Goal: Task Accomplishment & Management: Manage account settings

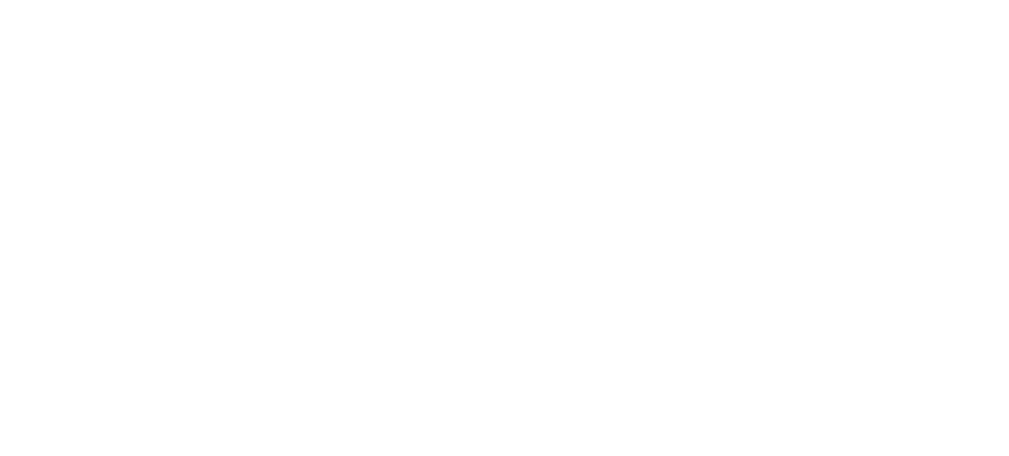
select select "not_cancelled"
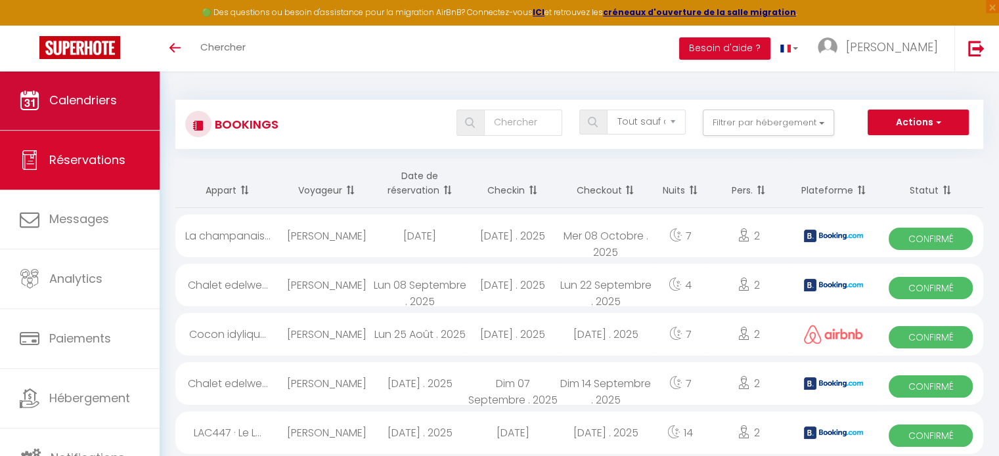
click at [97, 104] on span "Calendriers" at bounding box center [83, 100] width 68 height 16
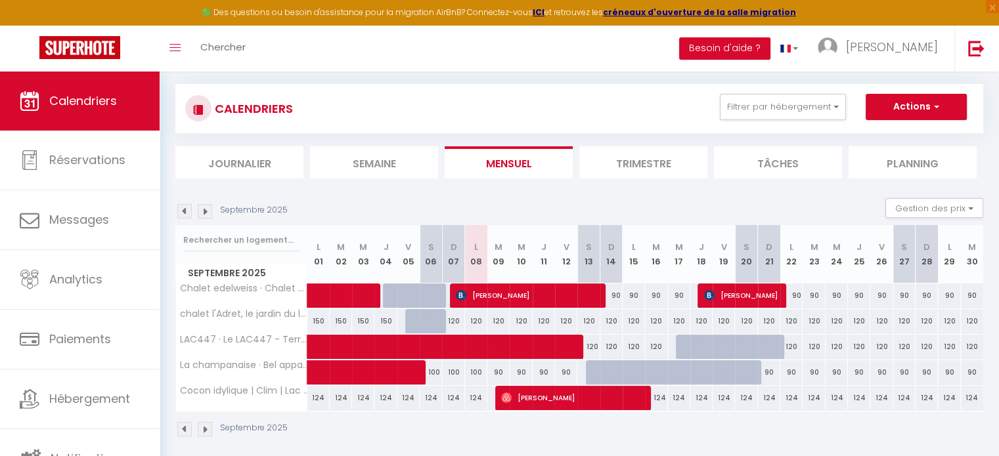
scroll to position [17, 0]
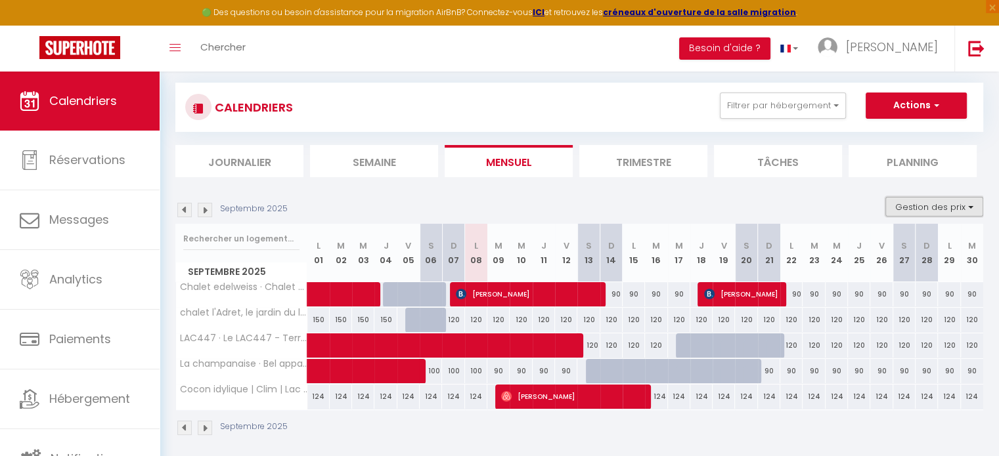
click at [938, 210] on button "Gestion des prix" at bounding box center [934, 207] width 98 height 20
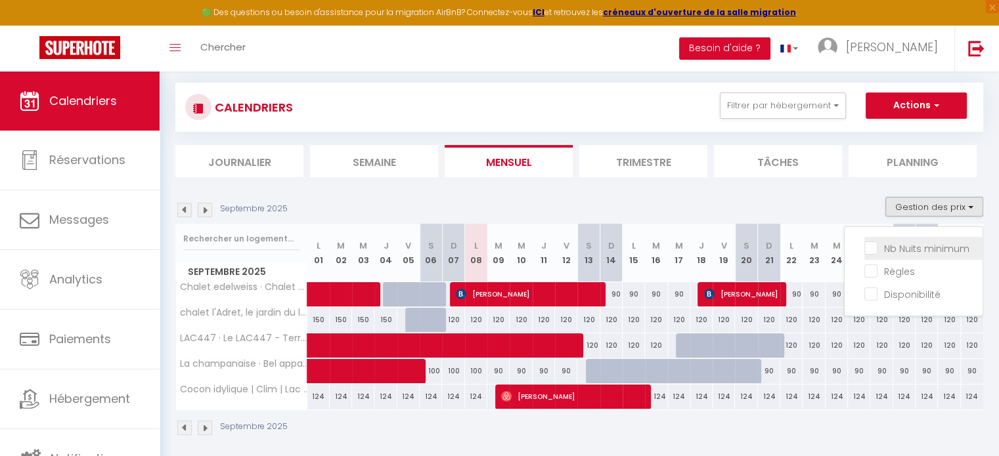
click at [906, 246] on input "Nb Nuits minimum" at bounding box center [923, 247] width 118 height 13
checkbox input "true"
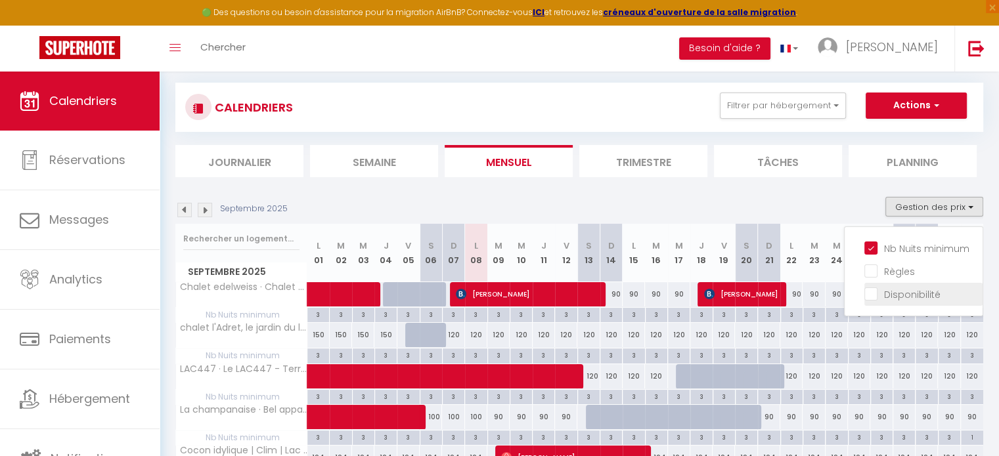
click at [887, 298] on input "Disponibilité" at bounding box center [923, 293] width 118 height 13
checkbox input "true"
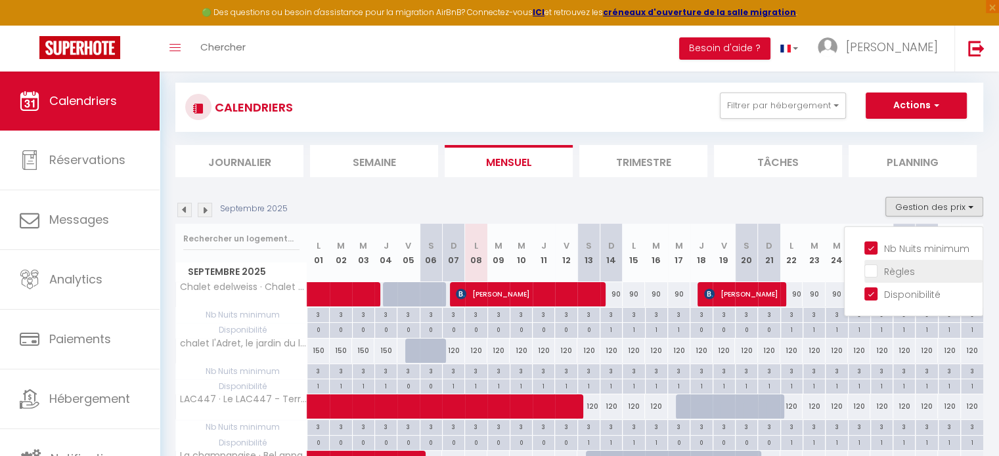
click at [892, 273] on input "Règles" at bounding box center [923, 270] width 118 height 13
checkbox input "true"
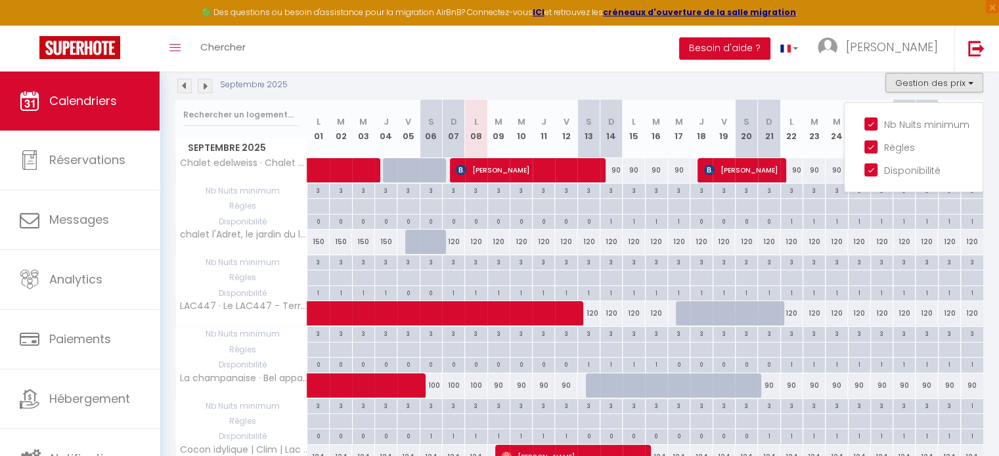
scroll to position [144, 0]
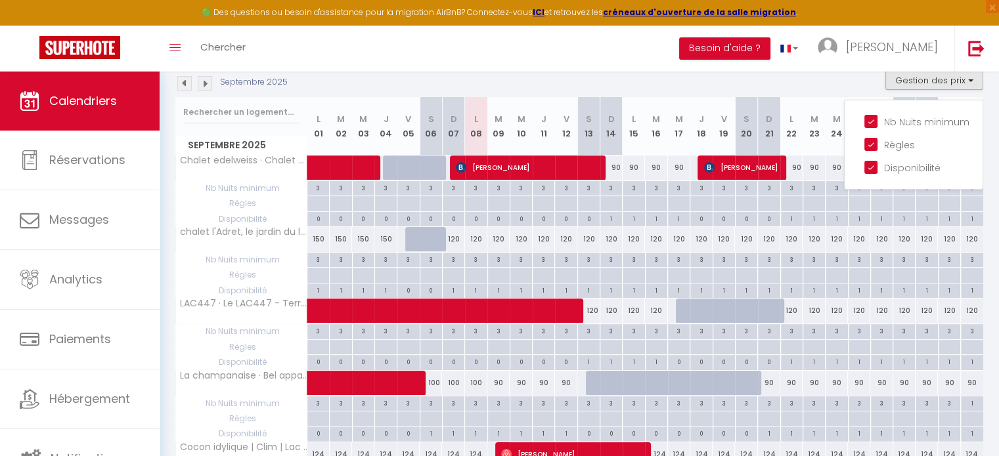
click at [323, 257] on div "3" at bounding box center [318, 259] width 22 height 12
type input "3"
type input "Lun 01 Septembre 2025"
type input "Mar 02 Septembre 2025"
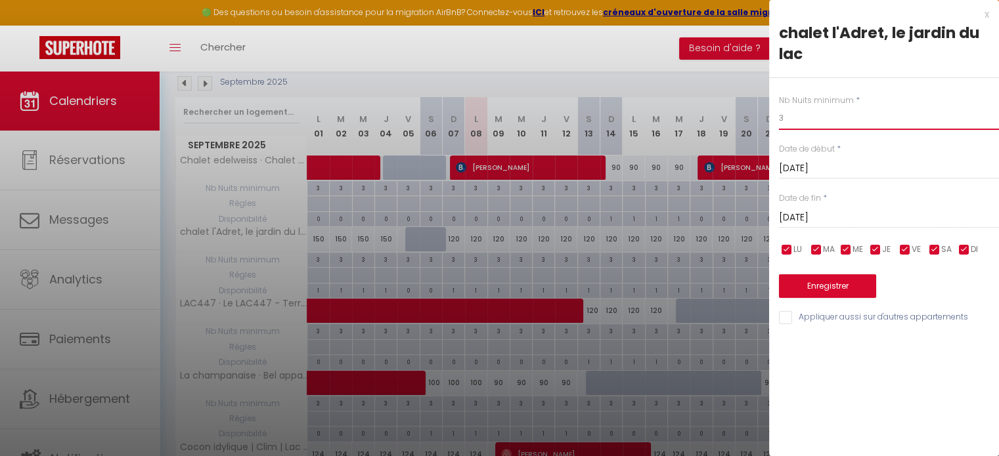
click at [843, 127] on input "3" at bounding box center [889, 118] width 220 height 24
type input "2"
click at [825, 220] on input "Mar 02 Septembre 2025" at bounding box center [889, 217] width 220 height 17
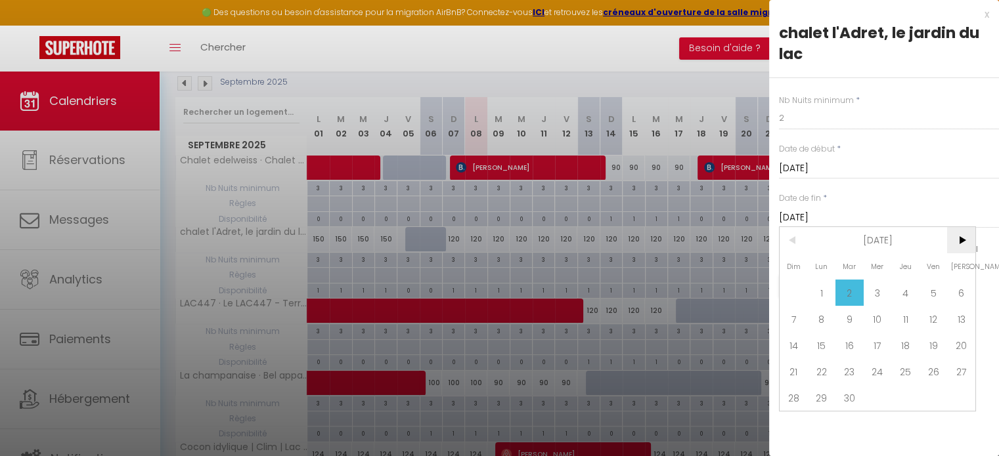
click at [959, 240] on span ">" at bounding box center [961, 240] width 28 height 26
click at [959, 345] on span "18" at bounding box center [961, 345] width 28 height 26
type input "Sam 18 Octobre 2025"
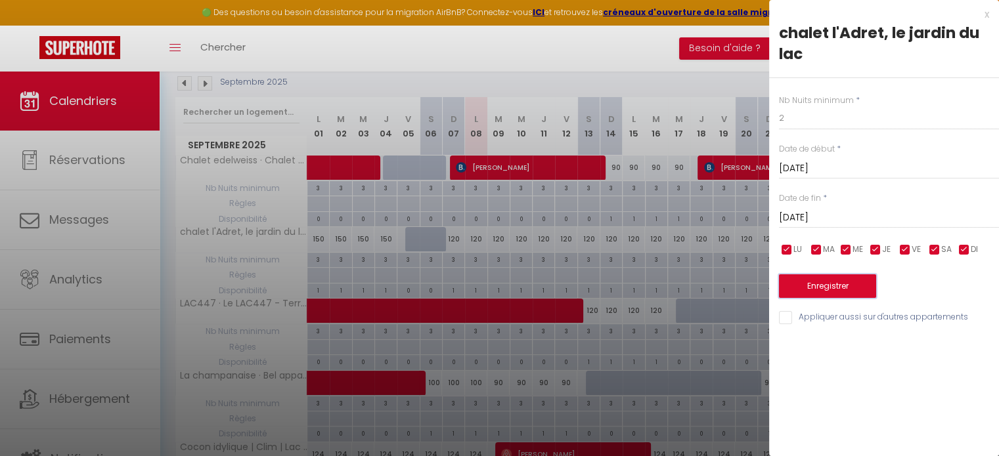
click at [838, 283] on button "Enregistrer" at bounding box center [827, 287] width 97 height 24
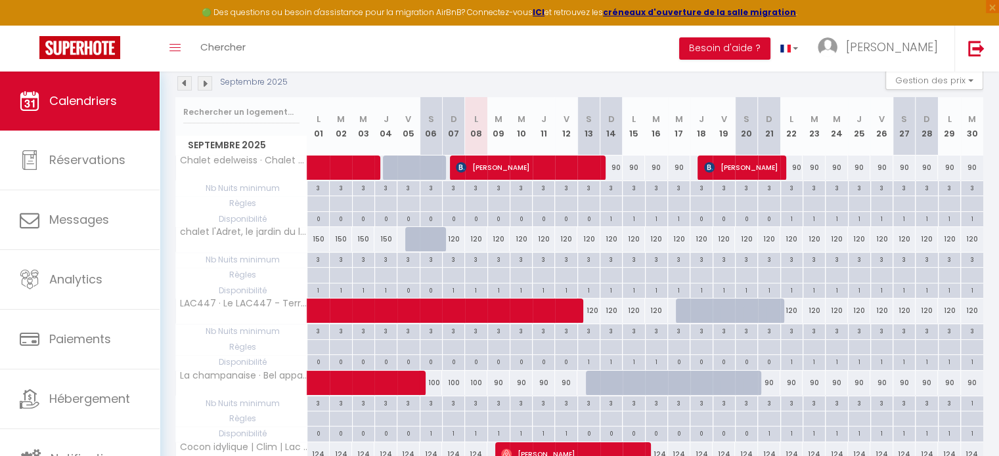
click at [204, 83] on img at bounding box center [205, 83] width 14 height 14
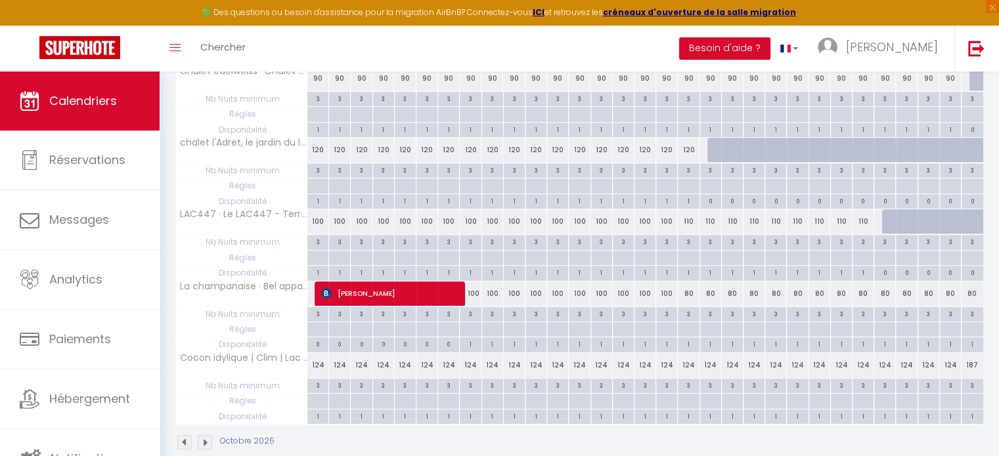
scroll to position [241, 0]
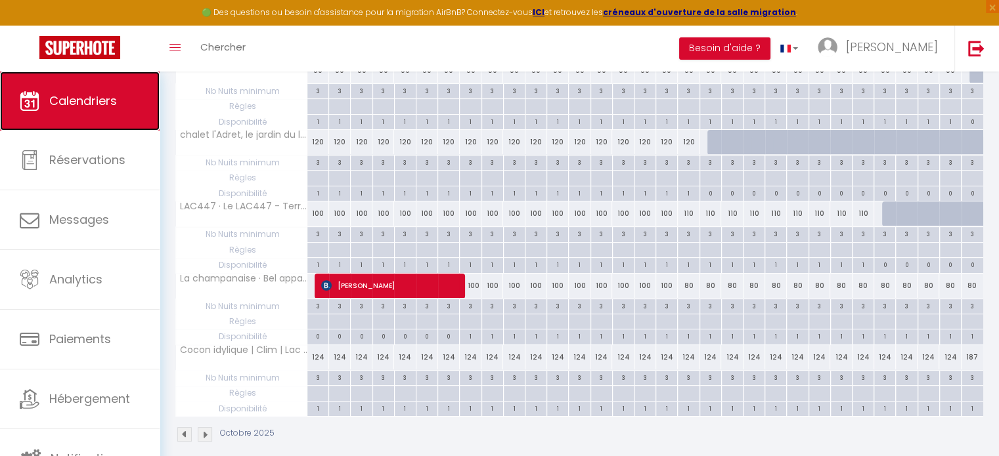
click at [116, 110] on link "Calendriers" at bounding box center [80, 101] width 160 height 59
click at [544, 9] on strong "ICI" at bounding box center [539, 12] width 12 height 11
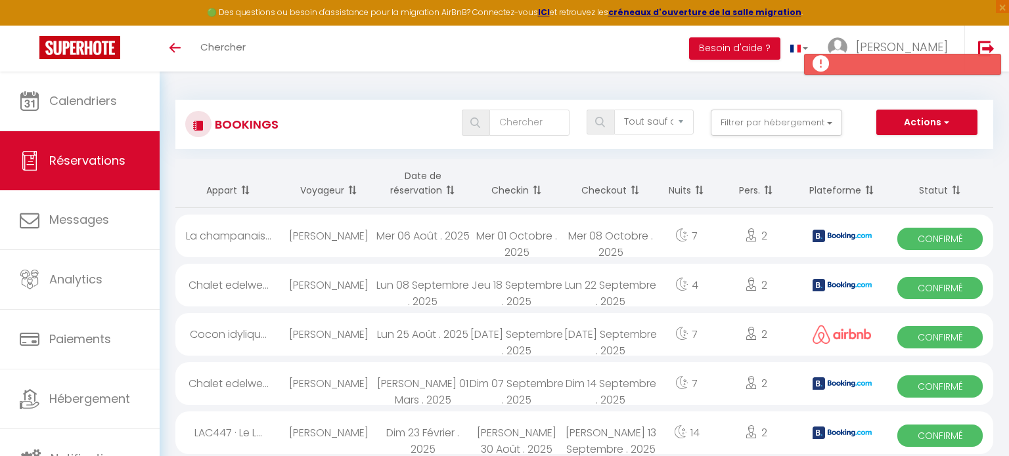
select select "not_cancelled"
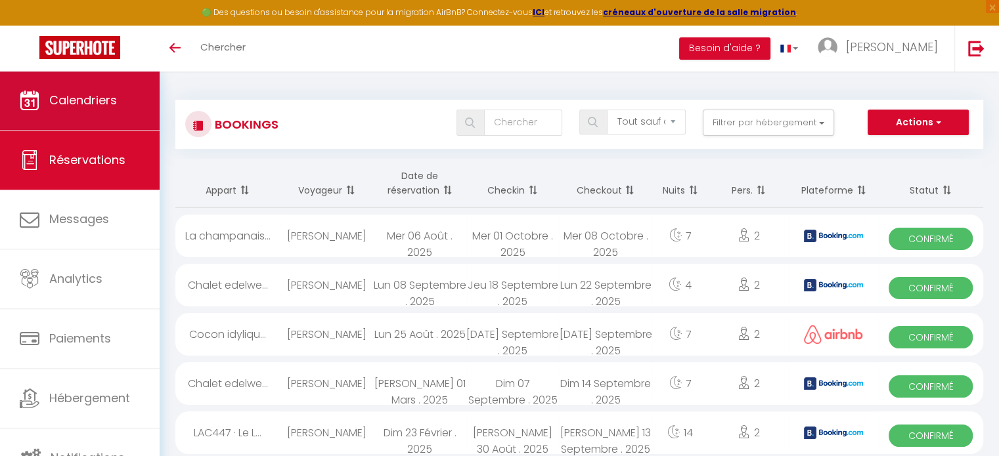
click at [66, 98] on span "Calendriers" at bounding box center [83, 100] width 68 height 16
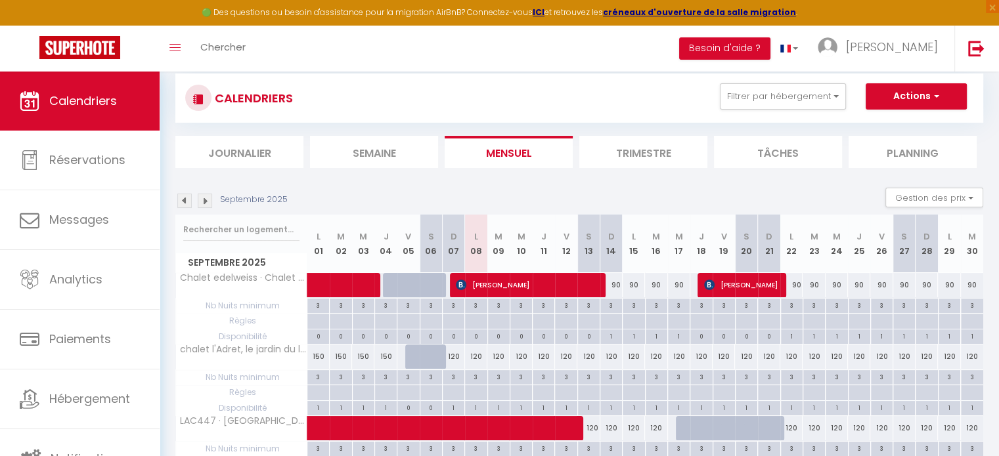
scroll to position [26, 0]
click at [203, 199] on img at bounding box center [205, 201] width 14 height 14
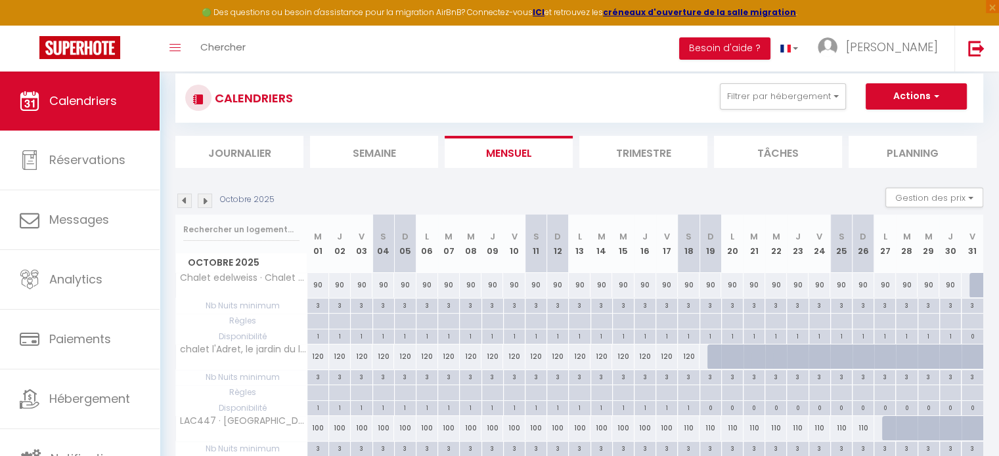
click at [181, 202] on img at bounding box center [184, 201] width 14 height 14
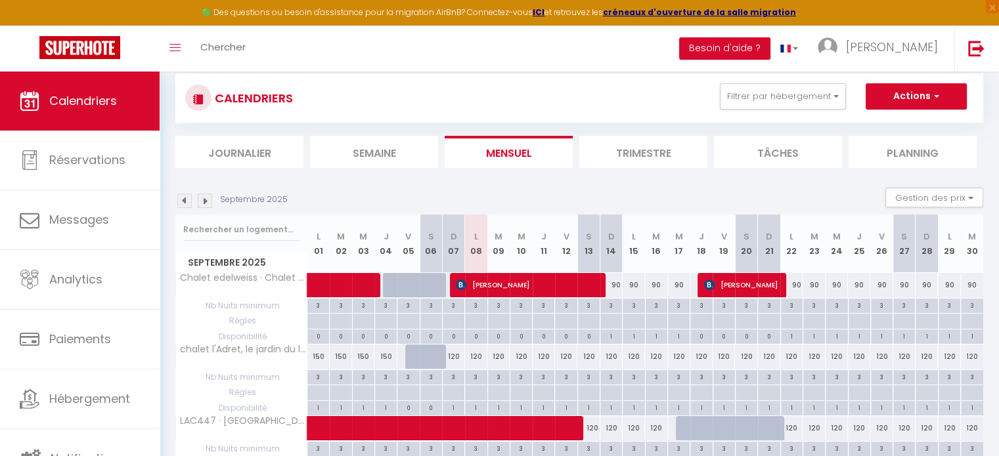
click at [454, 374] on div "3" at bounding box center [454, 376] width 22 height 12
type input "3"
type input "Dim 07 Septembre 2025"
type input "Lun 08 Septembre 2025"
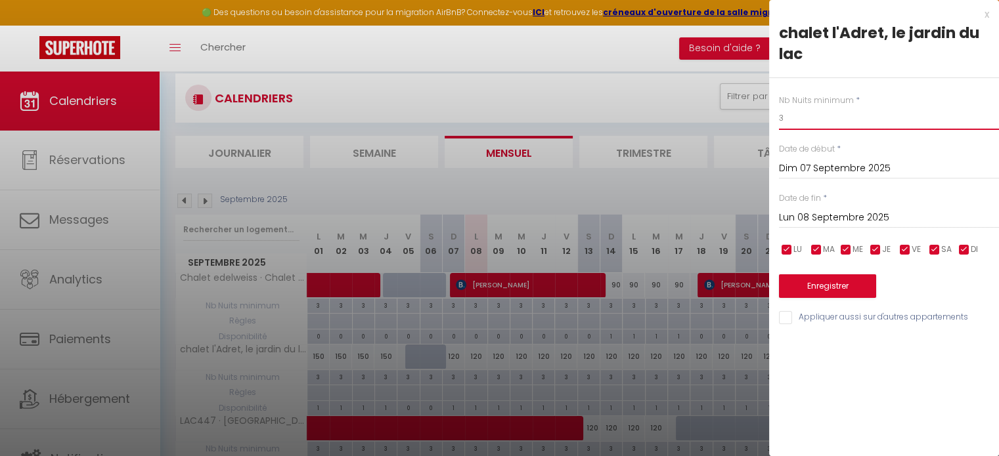
drag, startPoint x: 806, startPoint y: 121, endPoint x: 759, endPoint y: 121, distance: 47.3
click at [759, 121] on body "🟢 Des questions ou besoin d'assistance pour la migration AirBnB? Connectez-vous…" at bounding box center [499, 365] width 999 height 641
type input "2"
click at [864, 217] on input "Lun 08 Septembre 2025" at bounding box center [889, 217] width 220 height 17
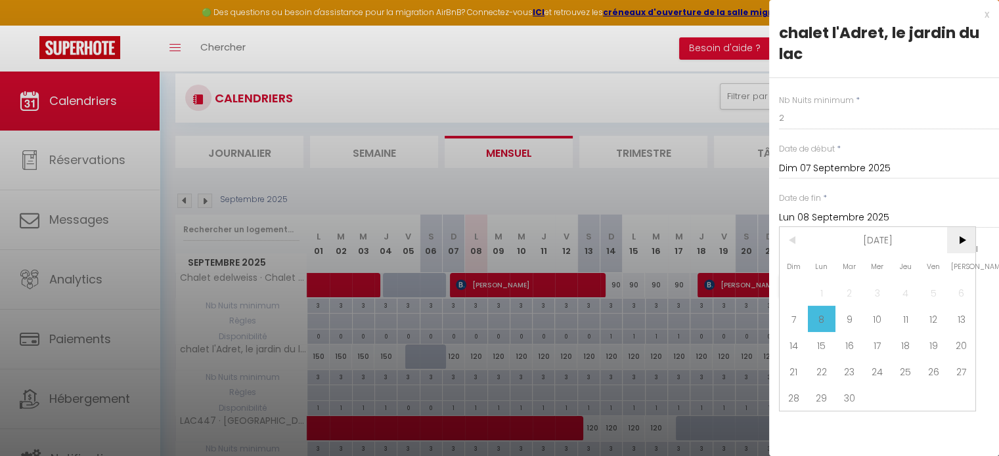
click at [959, 242] on span ">" at bounding box center [961, 240] width 28 height 26
click at [964, 343] on span "18" at bounding box center [961, 345] width 28 height 26
type input "Sam 18 Octobre 2025"
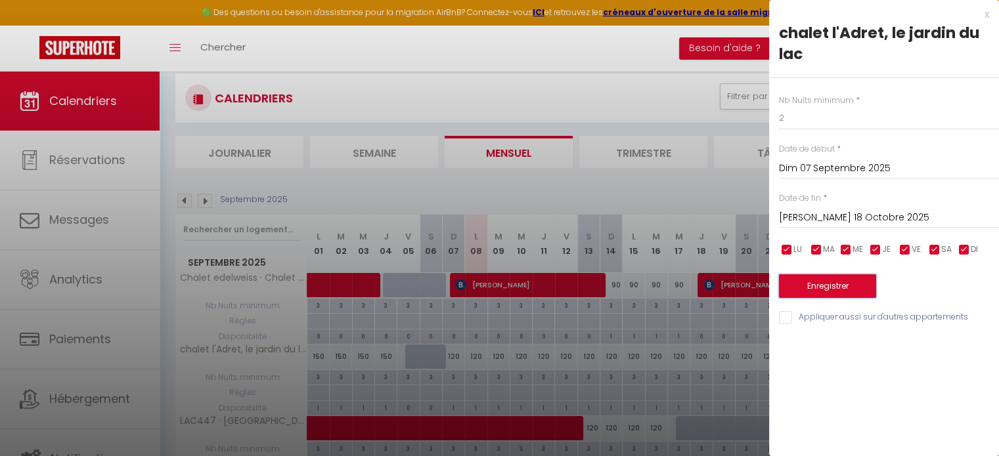
click at [829, 294] on button "Enregistrer" at bounding box center [827, 287] width 97 height 24
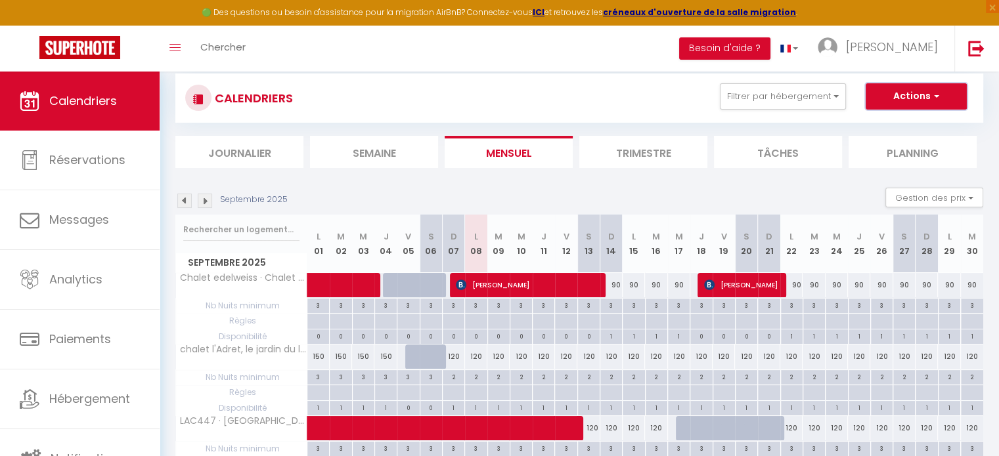
click at [935, 104] on button "Actions" at bounding box center [916, 96] width 101 height 26
click at [667, 102] on div "CALENDRIERS Filtrer par hébergement Tous Chalet edelweiss · Chalet au calme dan…" at bounding box center [579, 98] width 788 height 30
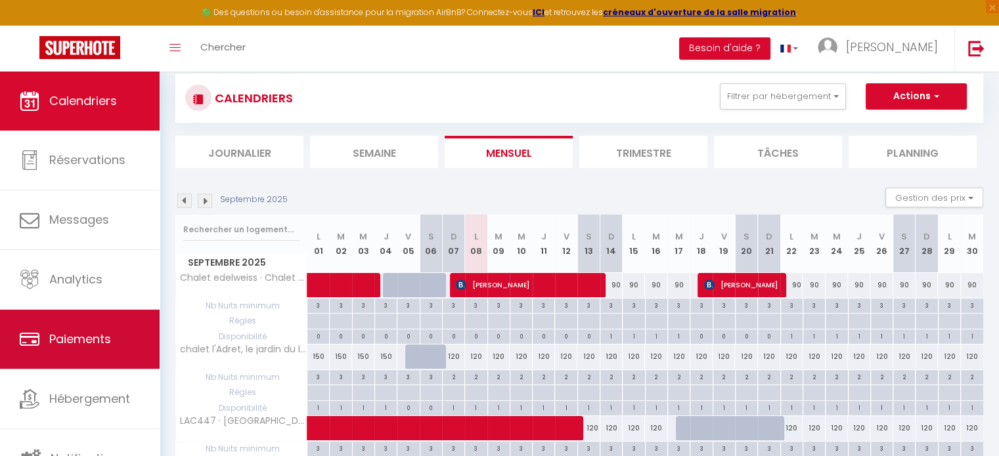
scroll to position [3, 0]
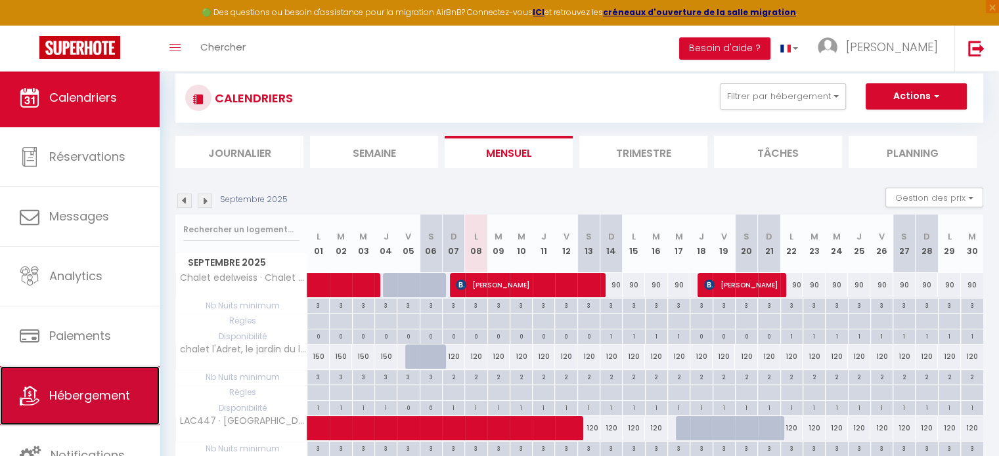
click at [79, 391] on span "Hébergement" at bounding box center [89, 395] width 81 height 16
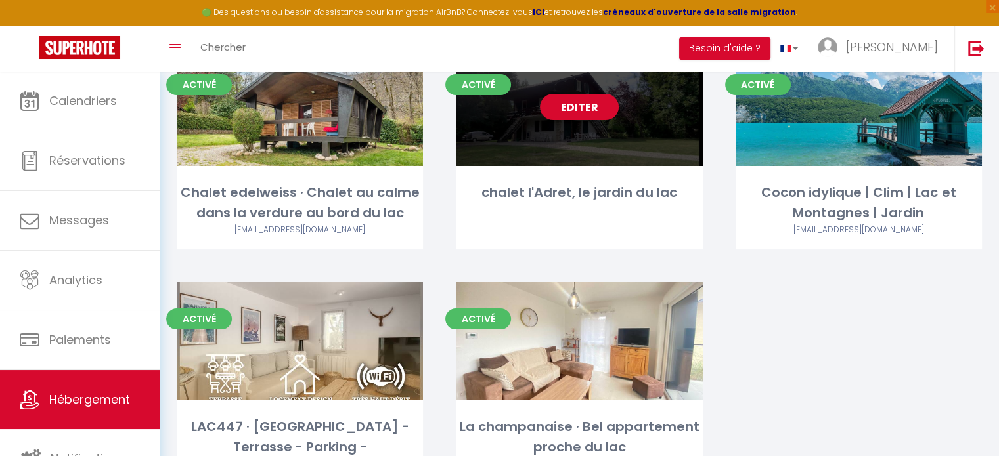
scroll to position [123, 0]
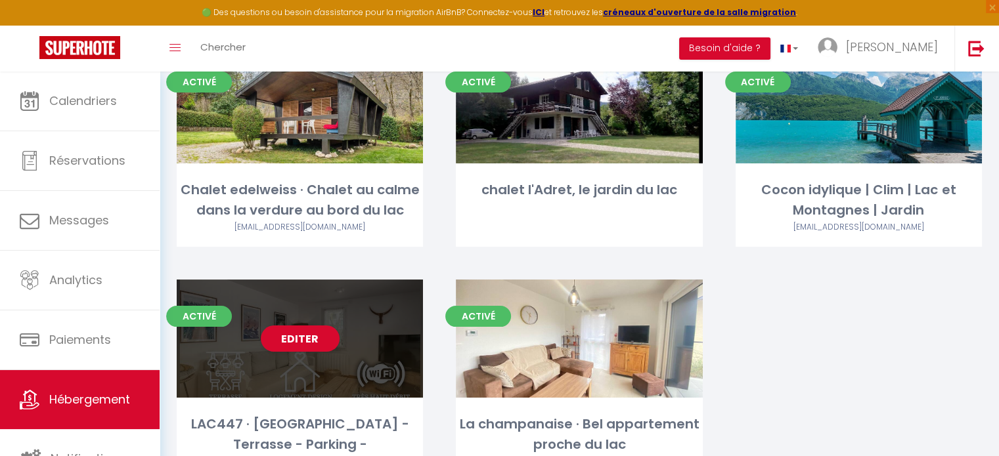
click at [338, 363] on div "Editer" at bounding box center [300, 339] width 246 height 118
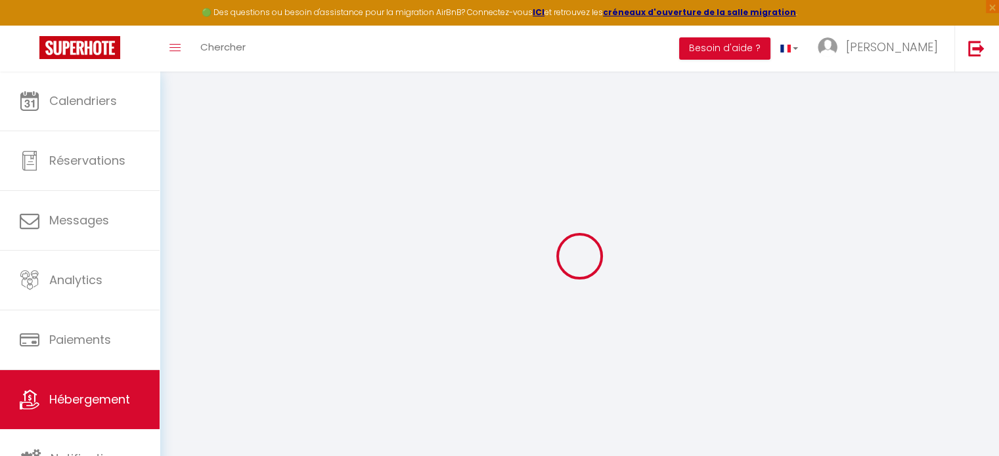
select select "+ 17 %"
select select
checkbox input "false"
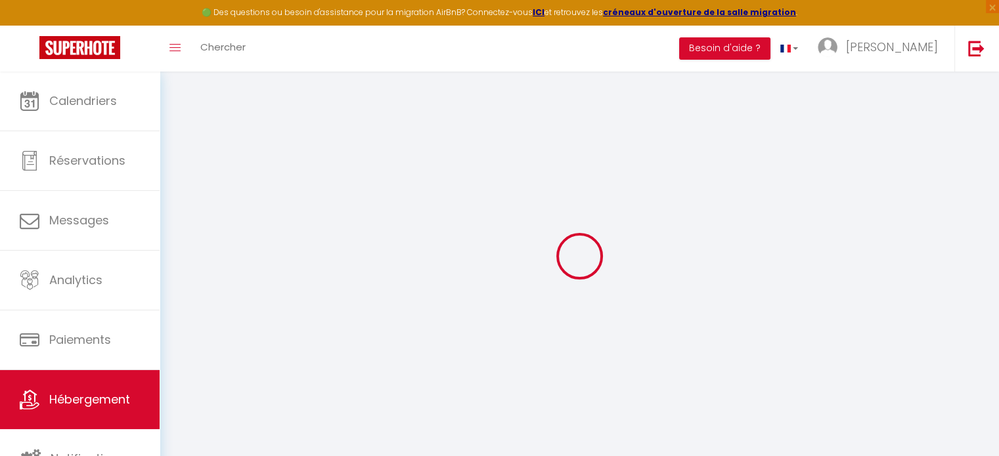
checkbox input "false"
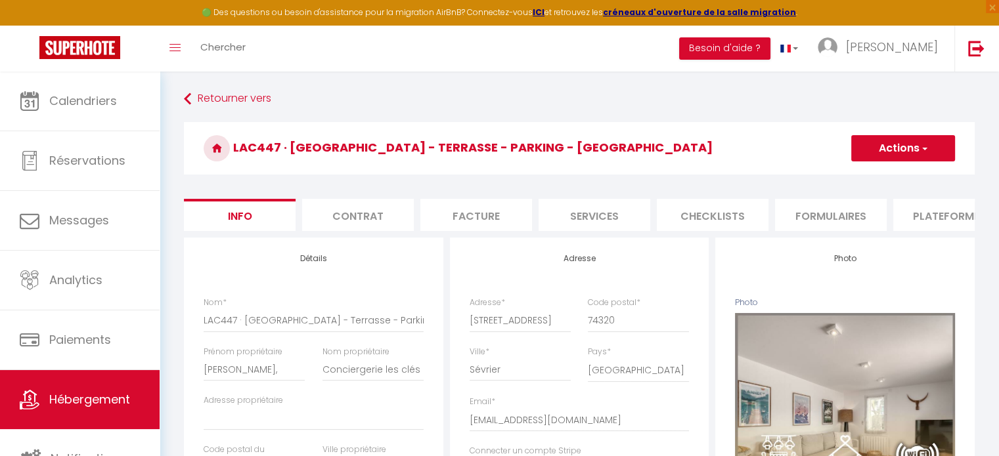
click at [916, 208] on li "Plateformes" at bounding box center [949, 215] width 112 height 32
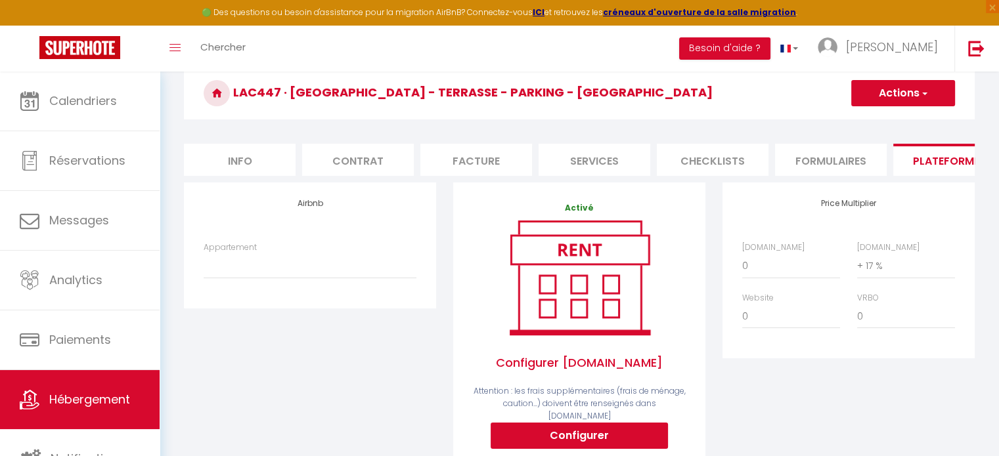
scroll to position [55, 0]
click at [281, 278] on select "Logement avec terrasse de 100 m2 à deux pas du lac - lesclesdulac@gmail.com" at bounding box center [310, 265] width 213 height 25
select select "7077-651189154969861620"
click at [204, 263] on select "Logement avec terrasse de 100 m2 à deux pas du lac - lesclesdulac@gmail.com" at bounding box center [310, 265] width 213 height 25
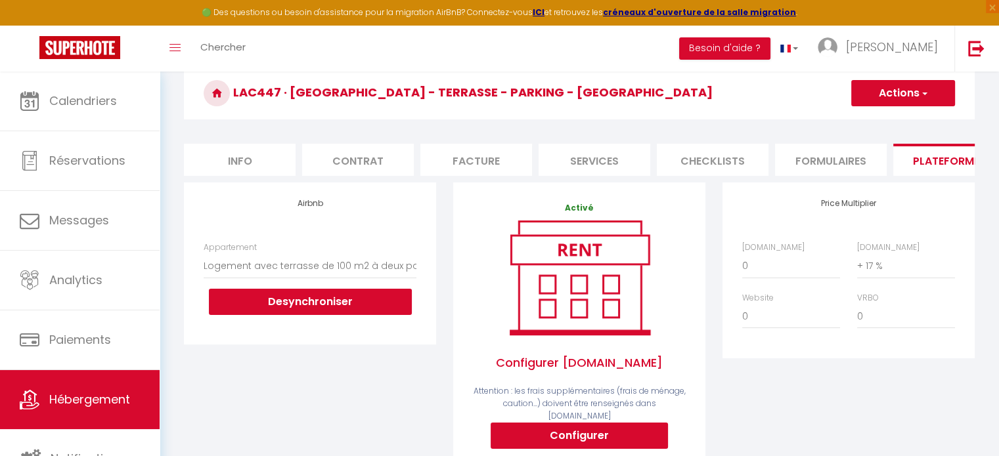
click at [391, 204] on div "Airbnb Appartement Logement avec terrasse de 100 m2 à deux pas du lac - lescles…" at bounding box center [310, 264] width 252 height 162
click at [347, 270] on select "Logement avec terrasse de 100 m2 à deux pas du lac - lesclesdulac@gmail.com" at bounding box center [310, 265] width 213 height 25
click at [659, 12] on strong "créneaux d'ouverture de la salle migration" at bounding box center [699, 12] width 193 height 11
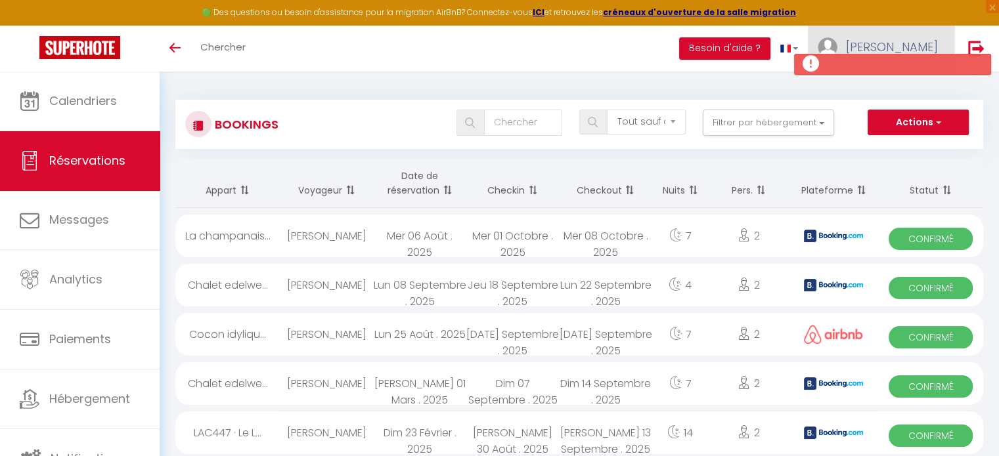
click at [890, 26] on link "[PERSON_NAME]" at bounding box center [881, 49] width 146 height 46
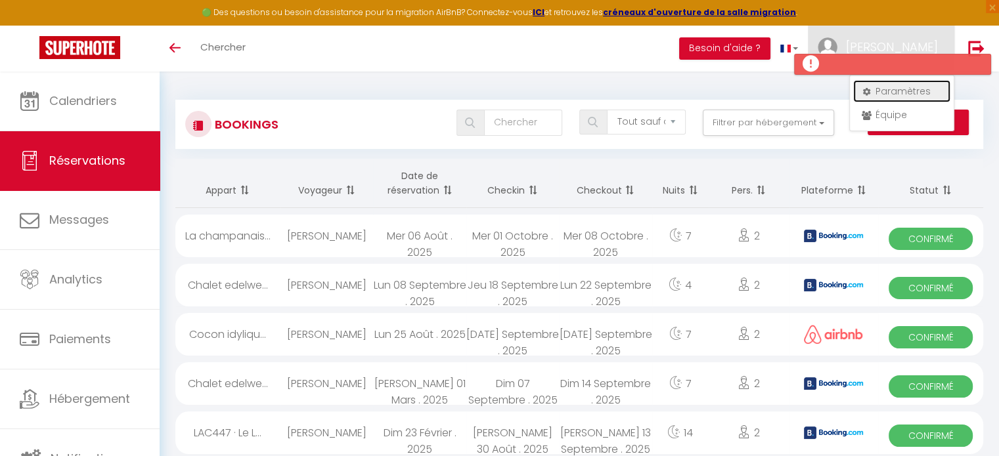
click at [904, 92] on link "Paramètres" at bounding box center [901, 91] width 97 height 22
select select "28"
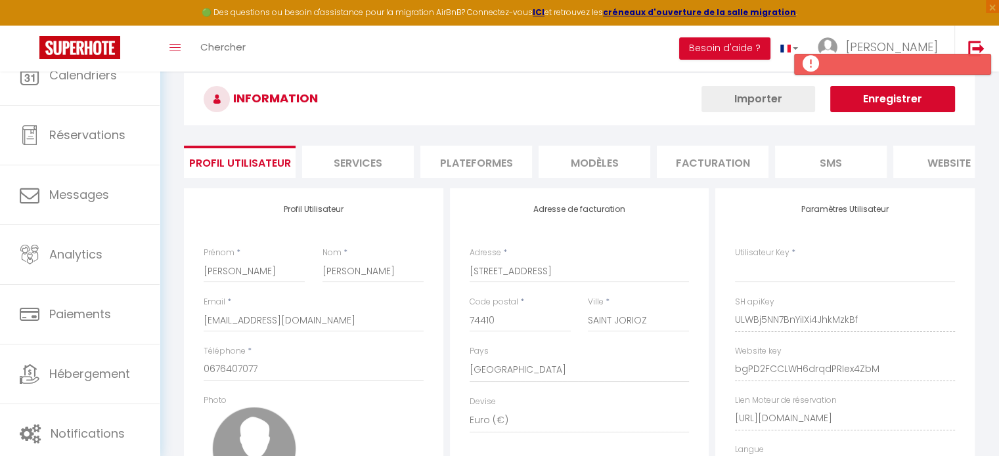
type input "ULWBj5NN7BnYiIXi4JhkMzkBf"
type input "bgPD2FCCLWH6drqdPRIex4ZbM"
type input "[URL][DOMAIN_NAME]"
select select "fr"
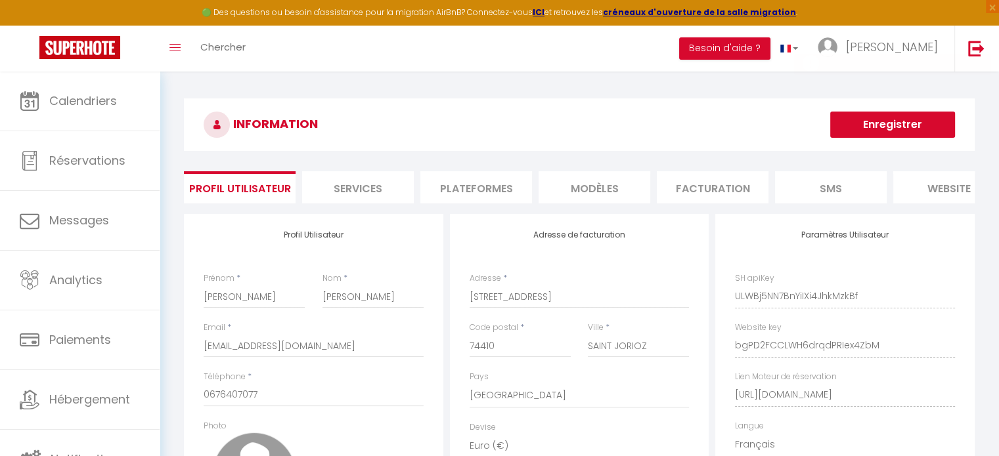
click at [491, 196] on li "Plateformes" at bounding box center [476, 187] width 112 height 32
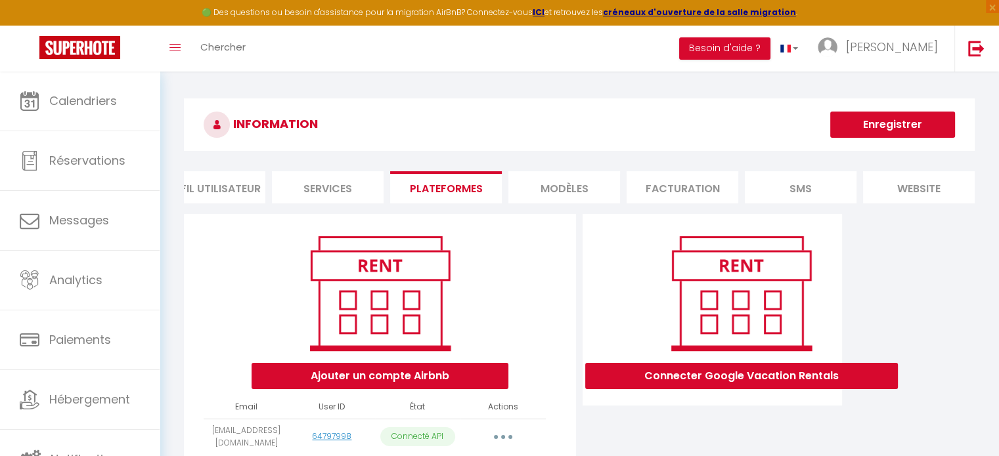
scroll to position [79, 0]
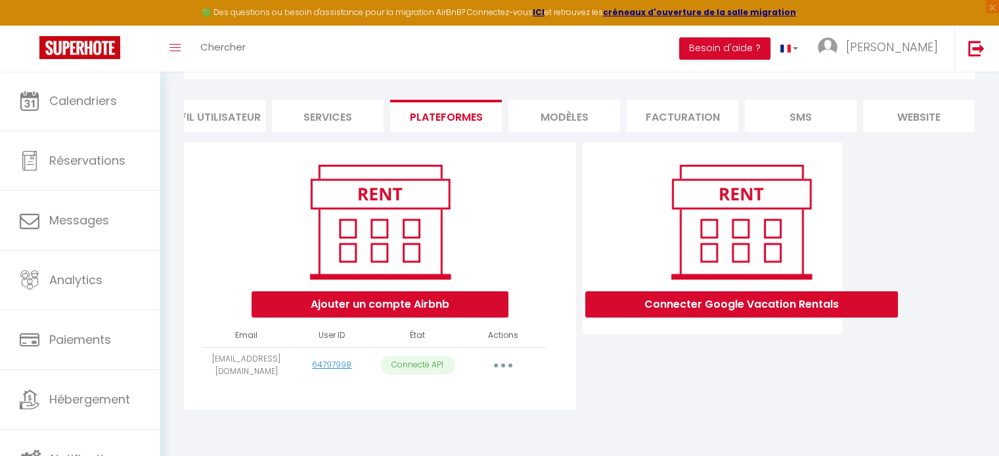
click at [499, 364] on button "button" at bounding box center [503, 365] width 37 height 21
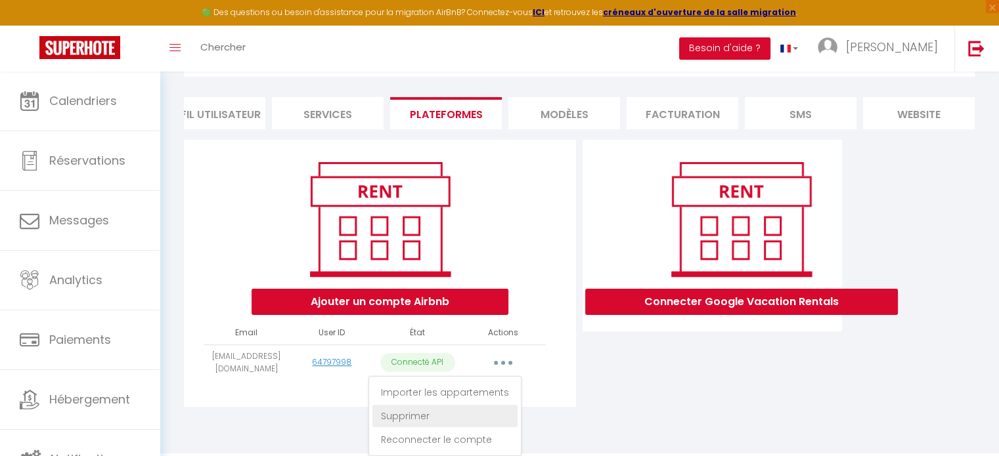
scroll to position [84, 0]
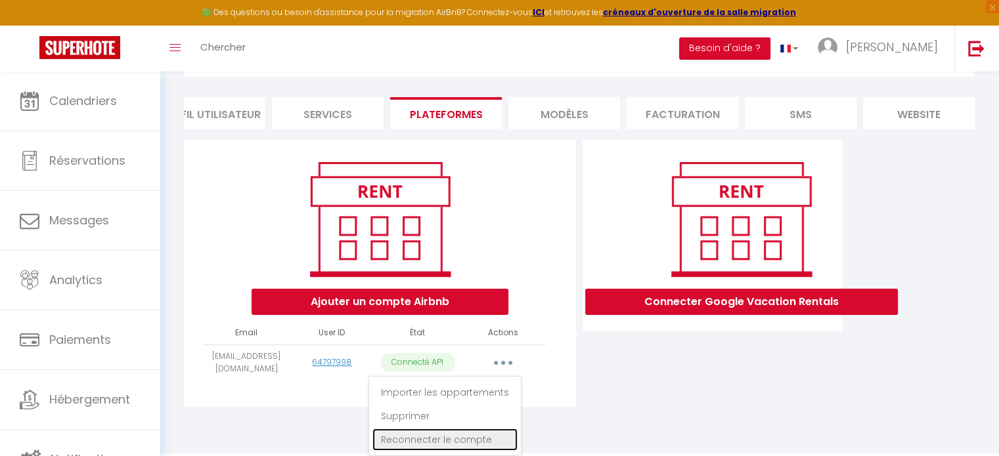
click at [420, 442] on link "Reconnecter le compte" at bounding box center [444, 440] width 145 height 22
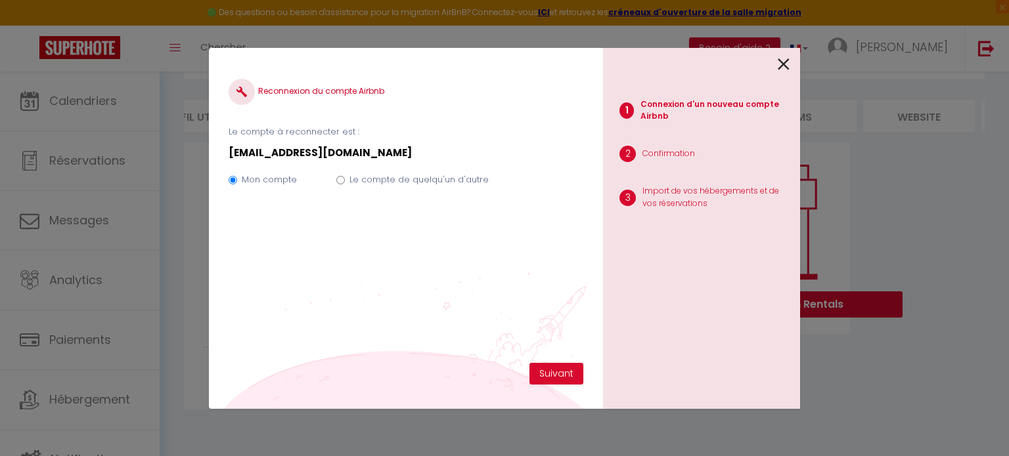
click at [385, 183] on label "Le compte de quelqu'un d'autre" at bounding box center [418, 179] width 139 height 13
click at [345, 183] on input "Le compte de quelqu'un d'autre" at bounding box center [340, 180] width 9 height 9
radio input "true"
radio input "false"
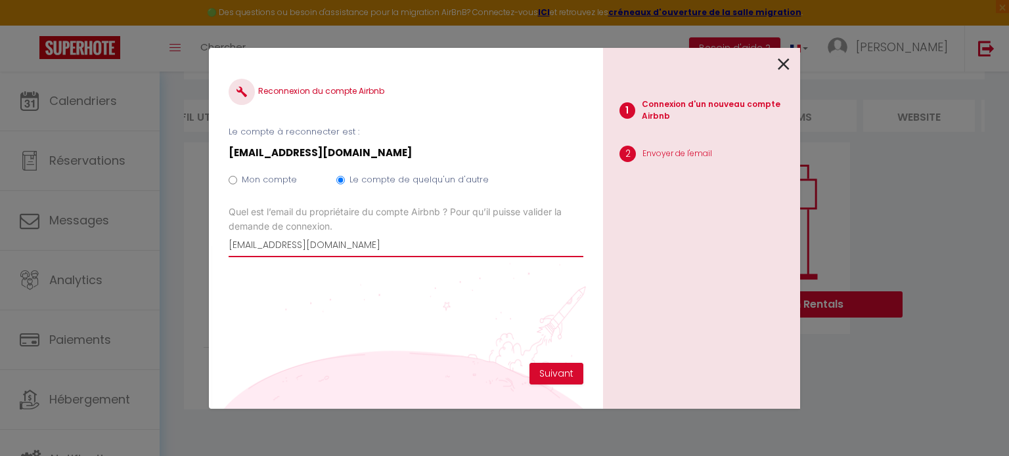
drag, startPoint x: 360, startPoint y: 250, endPoint x: 187, endPoint y: 242, distance: 173.6
click at [187, 242] on div "Reconnexion du compte Airbnb Le compte à reconnecter est : [EMAIL_ADDRESS][DOMA…" at bounding box center [504, 228] width 1009 height 456
type input "[EMAIL_ADDRESS][DOMAIN_NAME]"
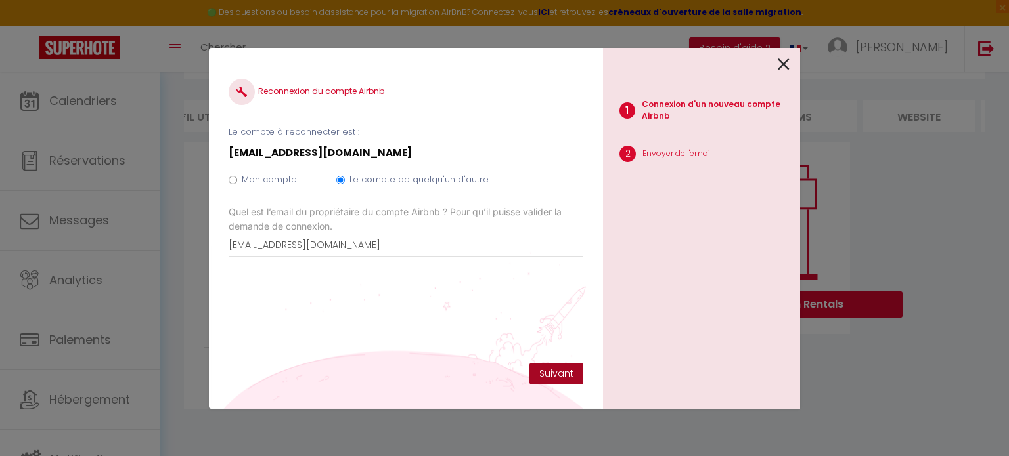
click at [557, 376] on button "Suivant" at bounding box center [556, 374] width 54 height 22
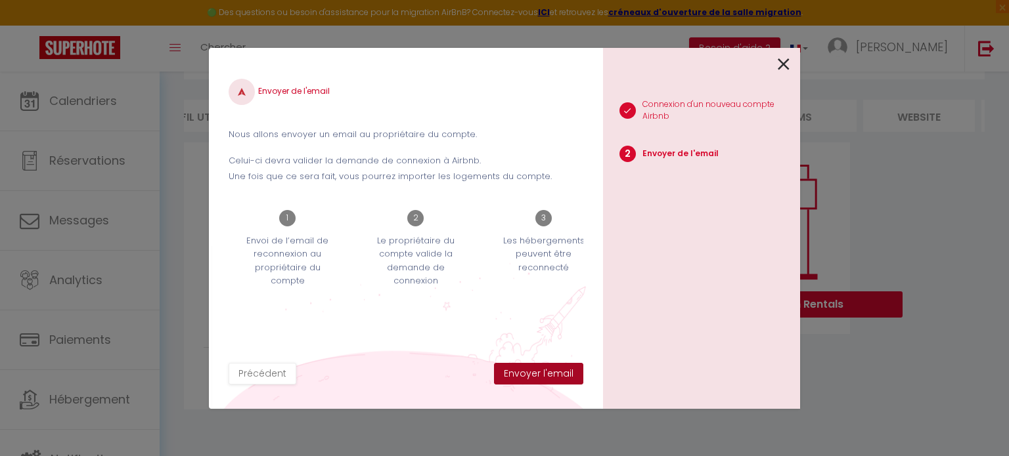
click at [557, 376] on button "Envoyer l'email" at bounding box center [538, 374] width 89 height 22
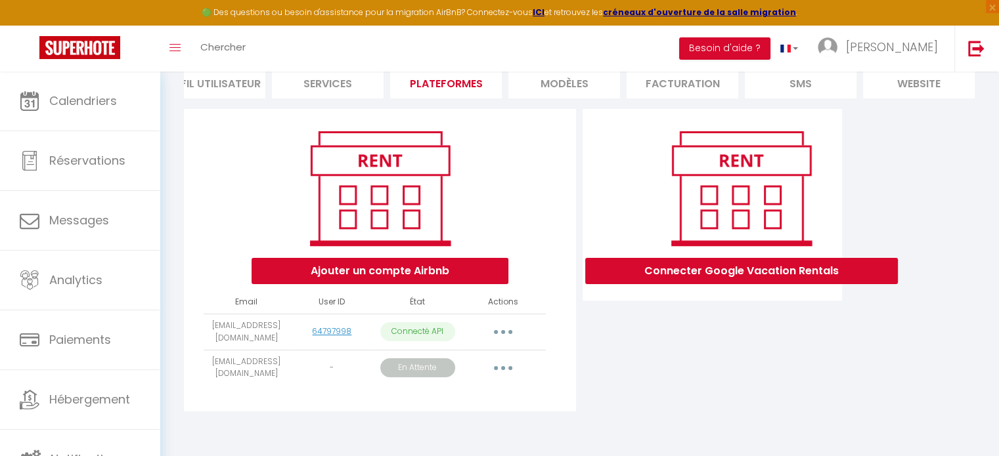
scroll to position [110, 0]
click at [507, 375] on button "button" at bounding box center [503, 368] width 37 height 21
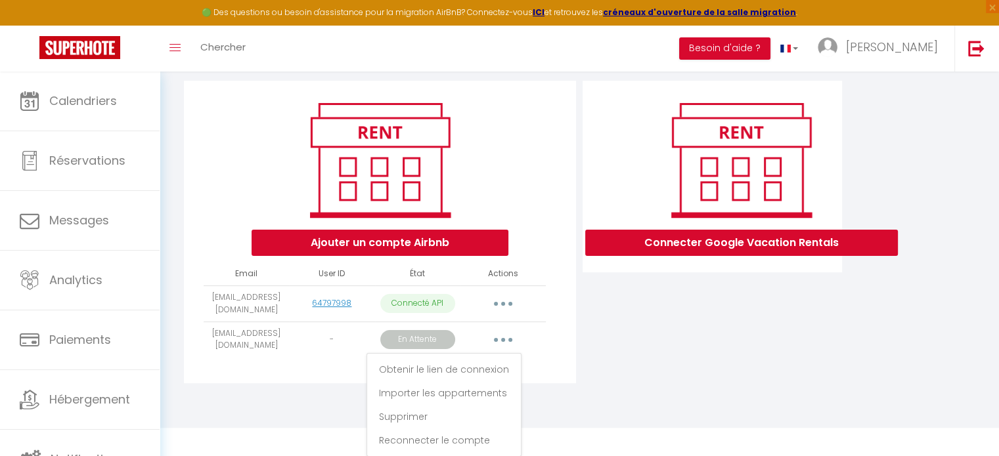
scroll to position [141, 0]
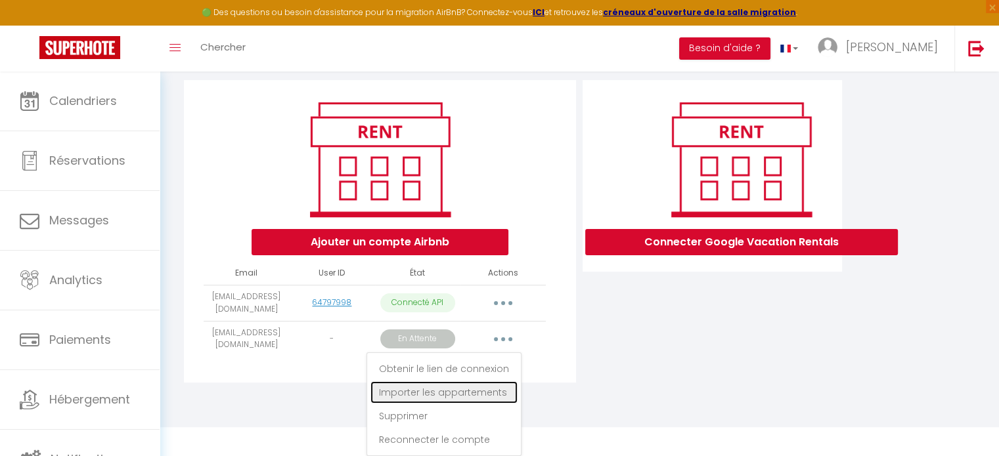
click at [468, 391] on link "Importer les appartements" at bounding box center [443, 393] width 147 height 22
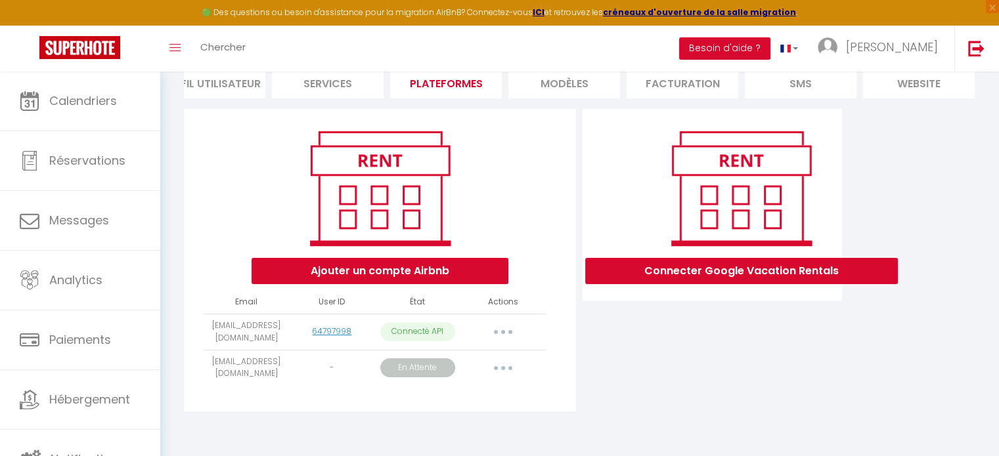
scroll to position [110, 0]
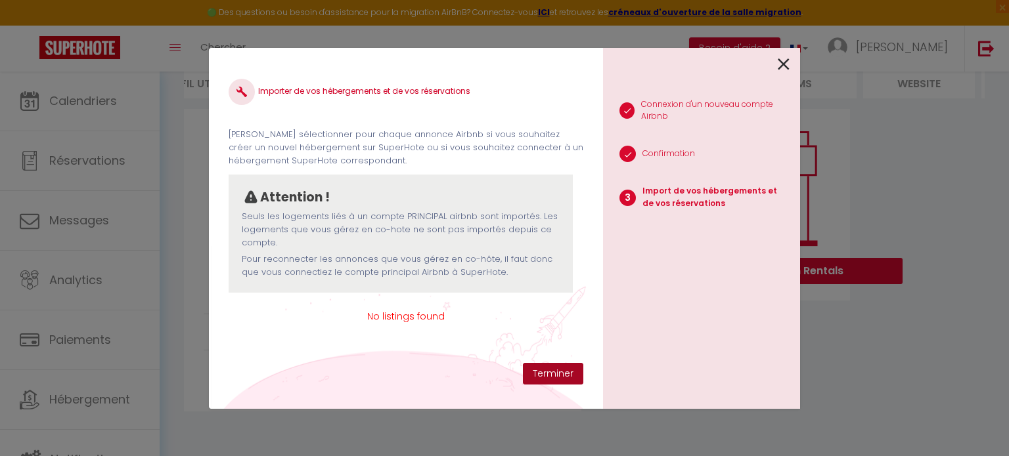
click at [544, 366] on button "Terminer" at bounding box center [553, 374] width 60 height 22
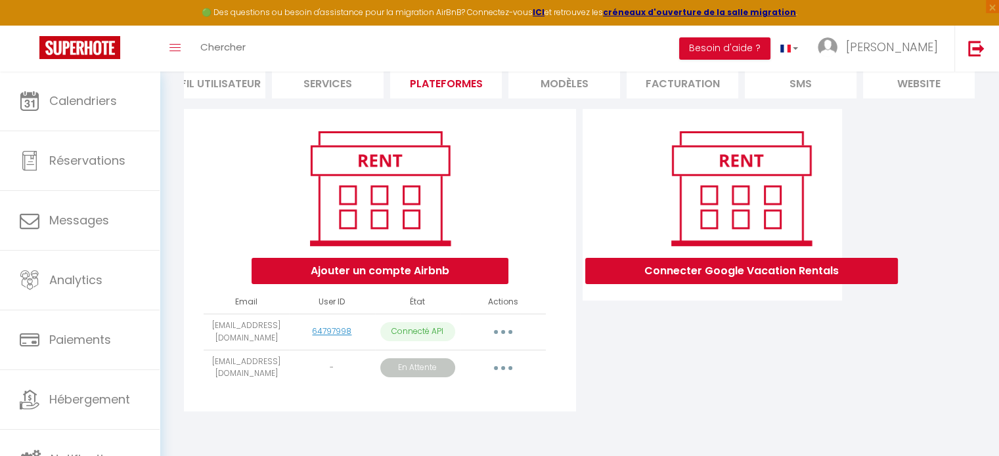
click at [504, 335] on button "button" at bounding box center [503, 332] width 37 height 21
click at [460, 364] on link "Importer les appartements" at bounding box center [444, 362] width 145 height 22
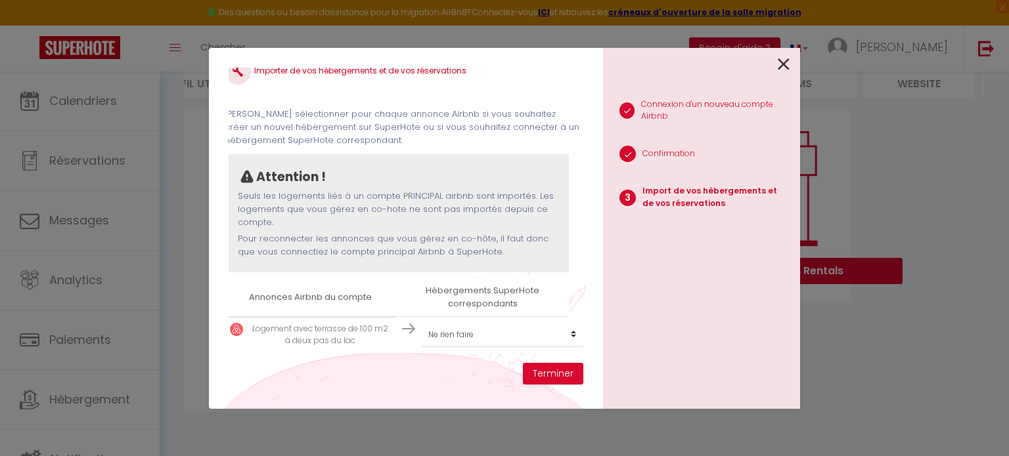
scroll to position [29, 3]
click at [470, 326] on select "Créer un nouvel hébergement Ne rien faire Chalet edelweiss · Chalet au calme da…" at bounding box center [503, 334] width 162 height 25
select select "56381"
click at [422, 322] on select "Créer un nouvel hébergement Ne rien faire Chalet edelweiss · Chalet au calme da…" at bounding box center [503, 334] width 162 height 25
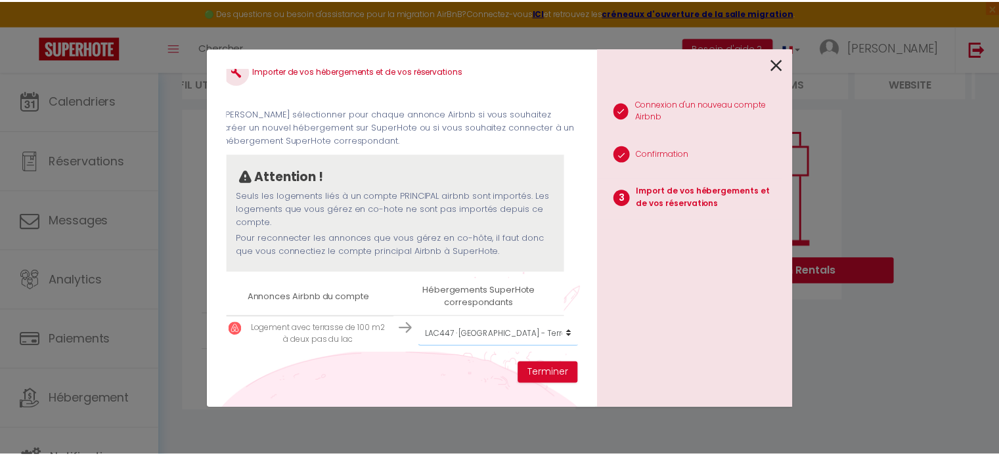
scroll to position [29, 4]
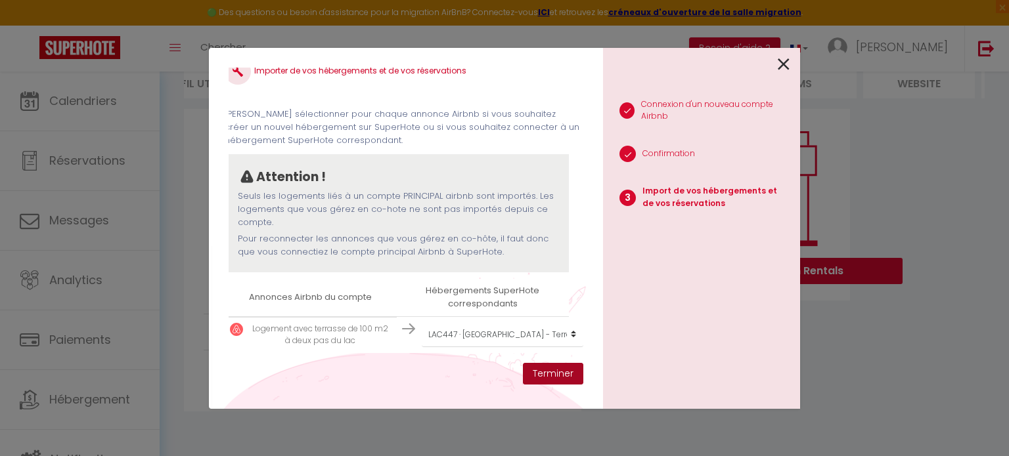
click at [553, 375] on button "Terminer" at bounding box center [553, 374] width 60 height 22
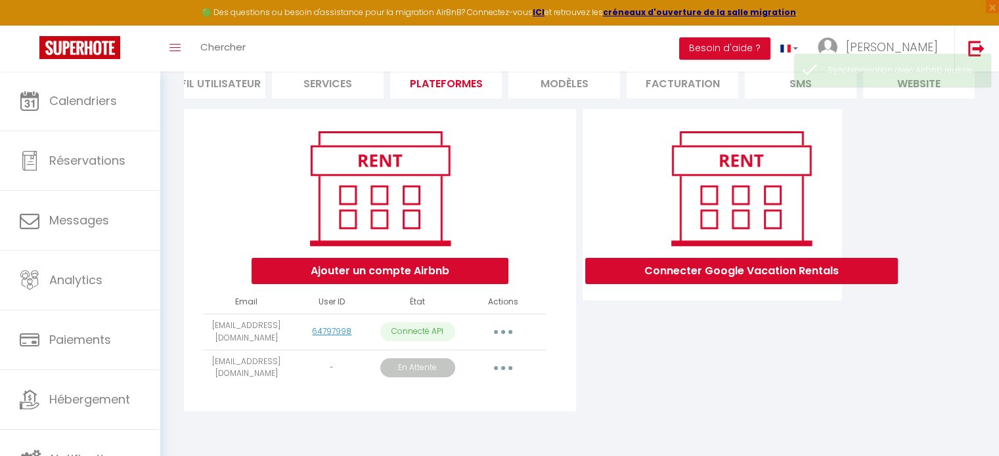
click at [505, 334] on button "button" at bounding box center [503, 332] width 37 height 21
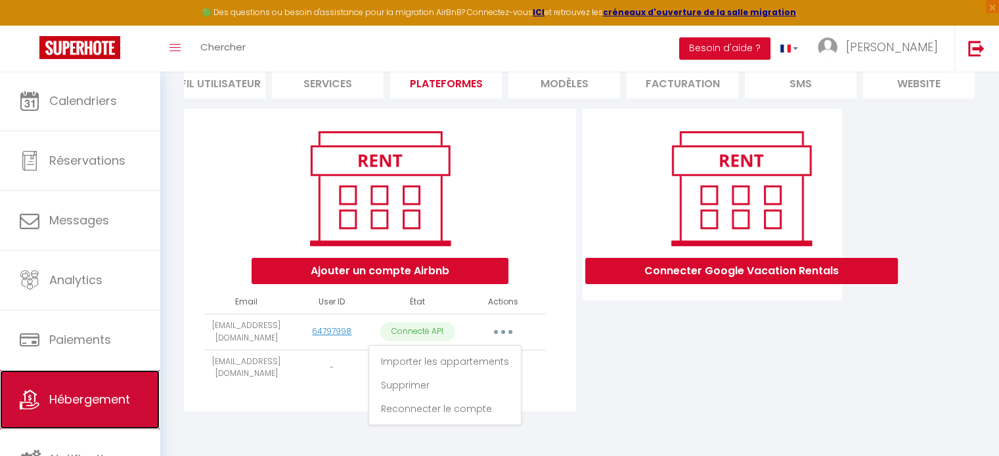
click at [74, 384] on link "Hébergement" at bounding box center [80, 399] width 160 height 59
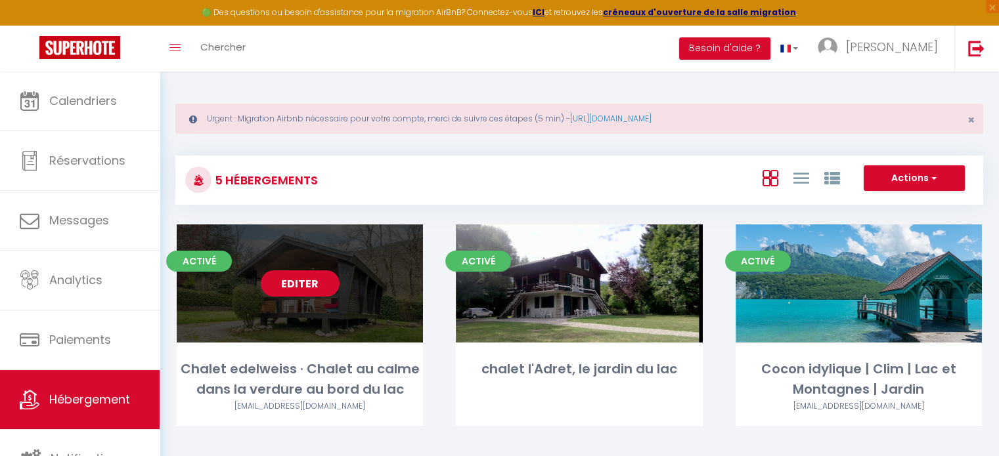
scroll to position [134, 0]
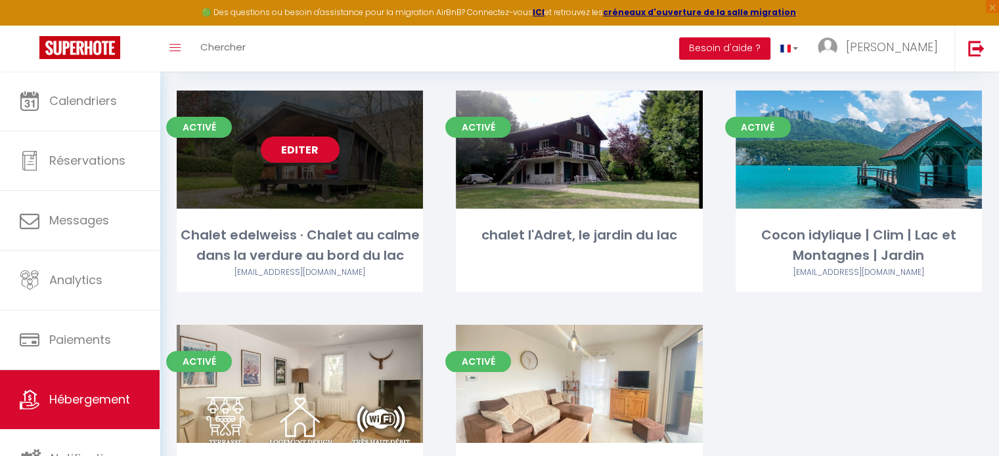
click at [280, 274] on div "[EMAIL_ADDRESS][DOMAIN_NAME]" at bounding box center [300, 273] width 246 height 12
select select "3"
select select "2"
select select "1"
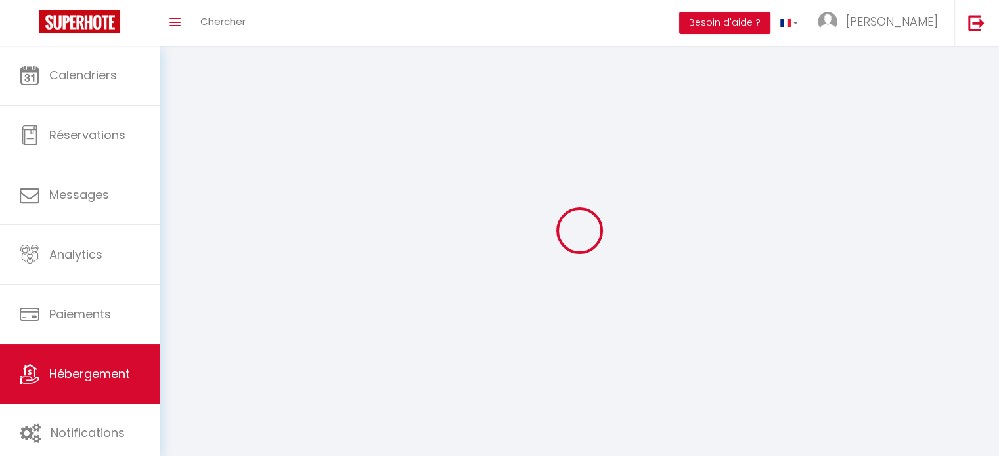
select select
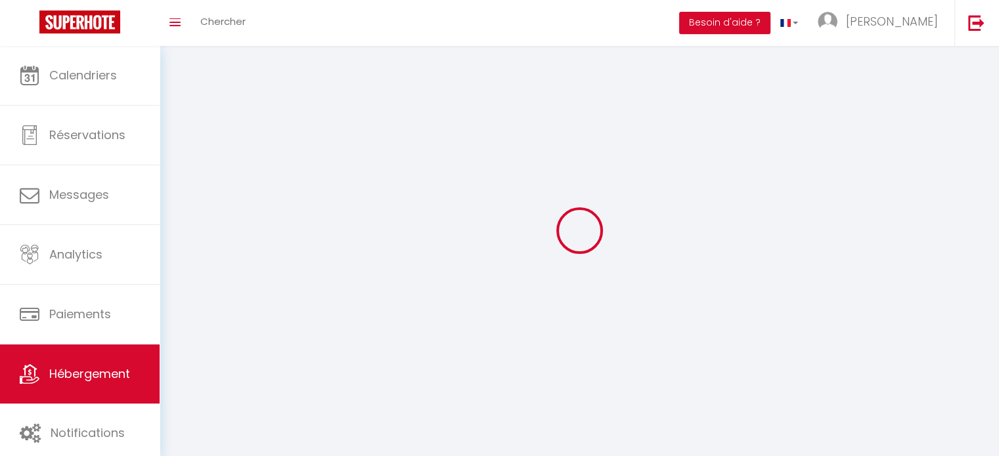
select select
checkbox input "false"
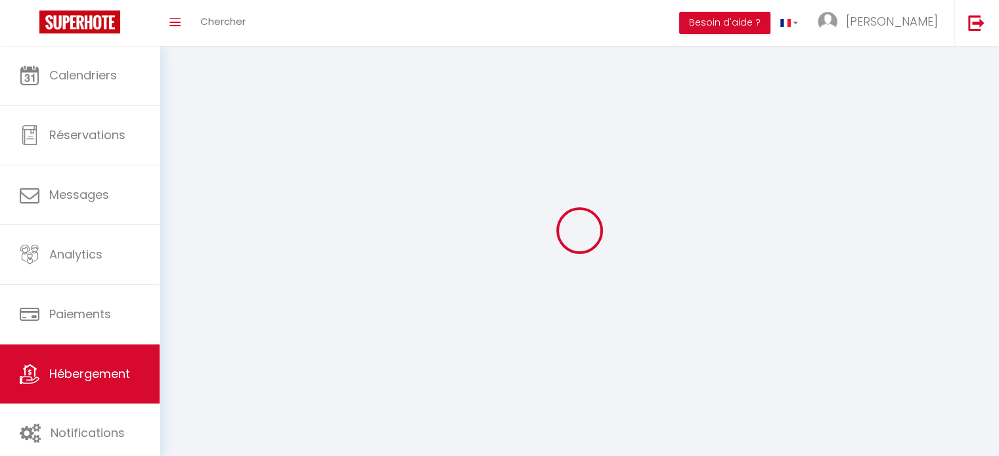
select select
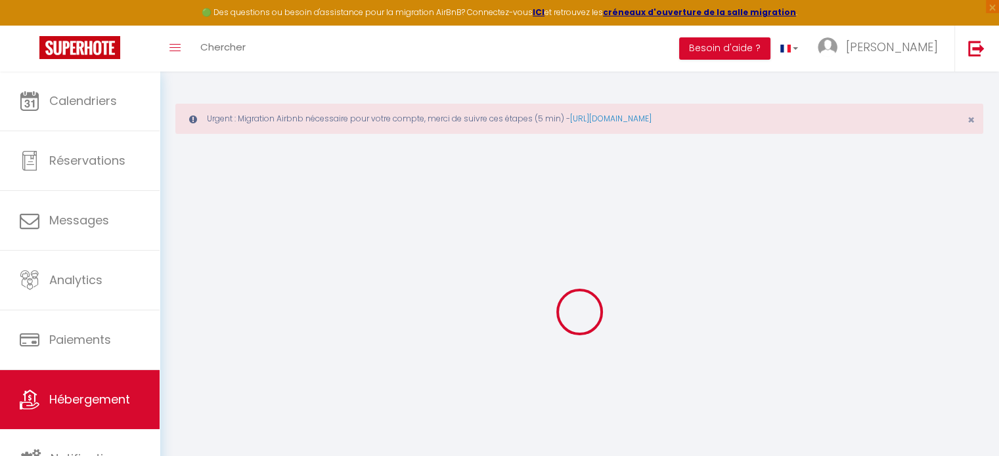
select select
checkbox input "false"
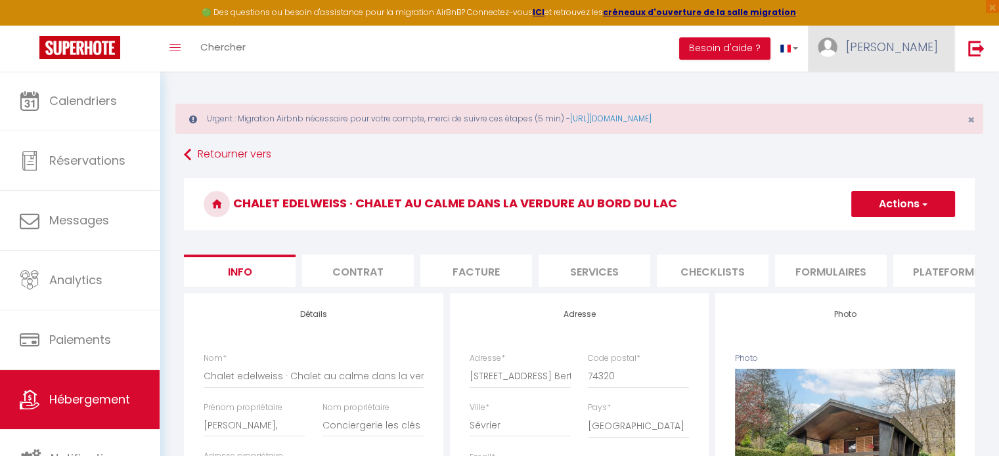
select select
checkbox input "false"
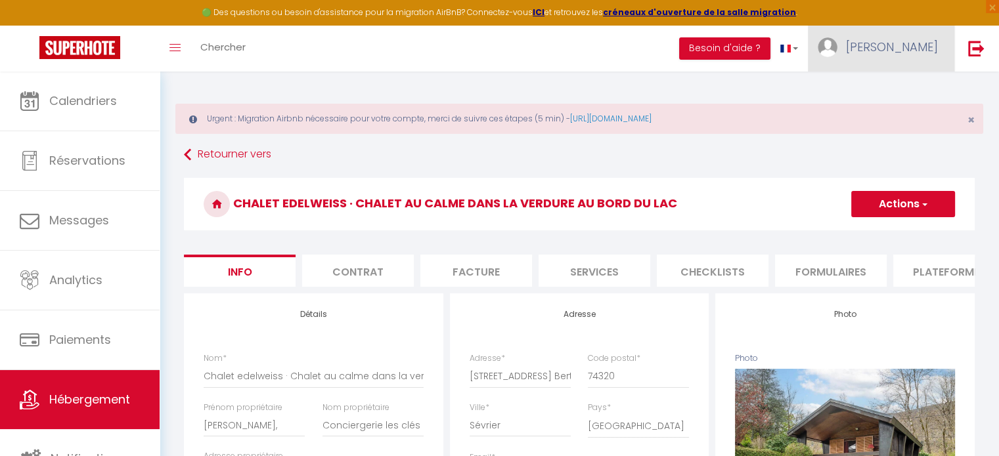
click at [912, 39] on span "[PERSON_NAME]" at bounding box center [892, 47] width 92 height 16
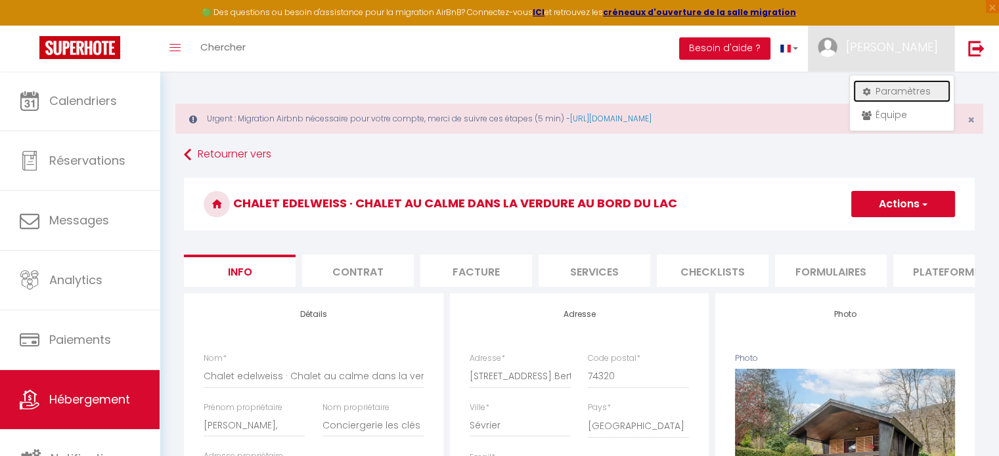
click at [884, 93] on link "Paramètres" at bounding box center [901, 91] width 97 height 22
select select "fr"
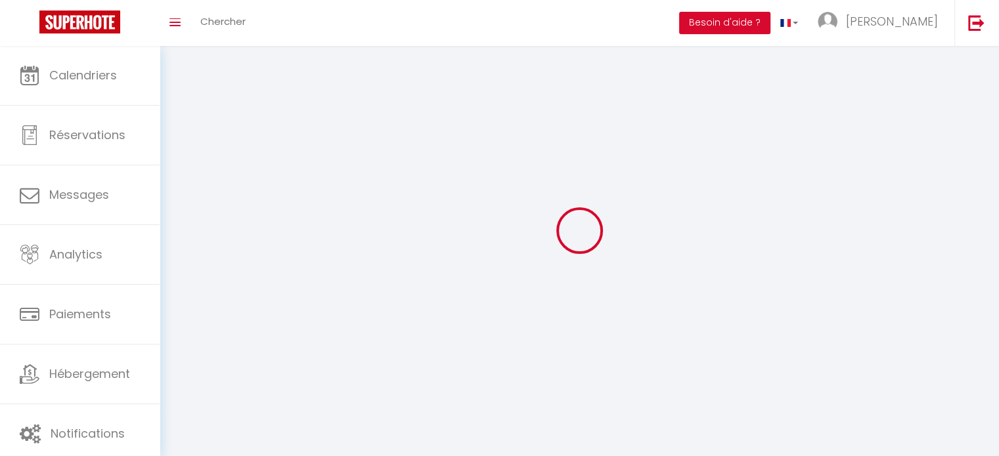
type input "[PERSON_NAME]"
type input "0676407077"
type input "[STREET_ADDRESS]"
type input "74410"
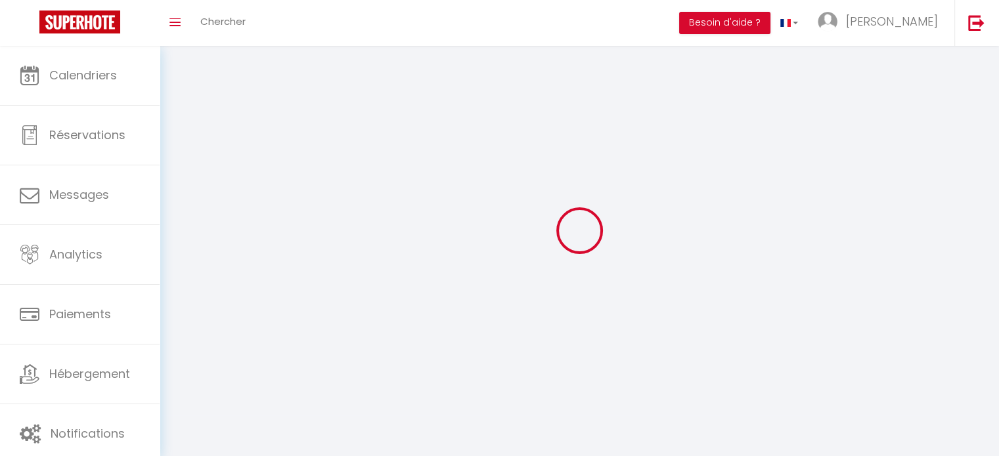
type input "SAINT JORIOZ"
type input "ULWBj5NN7BnYiIXi4JhkMzkBf"
type input "bgPD2FCCLWH6drqdPRIex4ZbM"
type input "[URL][DOMAIN_NAME]"
type input "ULWBj5NN7BnYiIXi4JhkMzkBf"
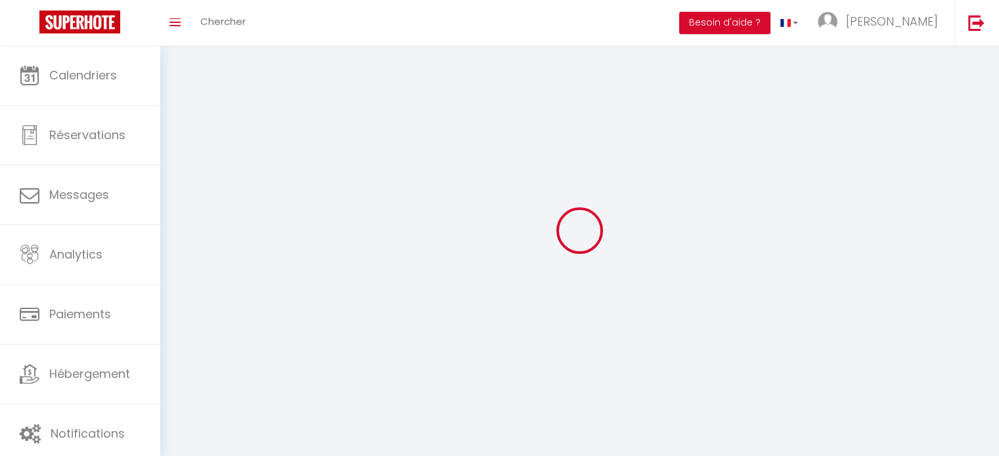
type input "bgPD2FCCLWH6drqdPRIex4ZbM"
type input "[URL][DOMAIN_NAME]"
select select "28"
select select "fr"
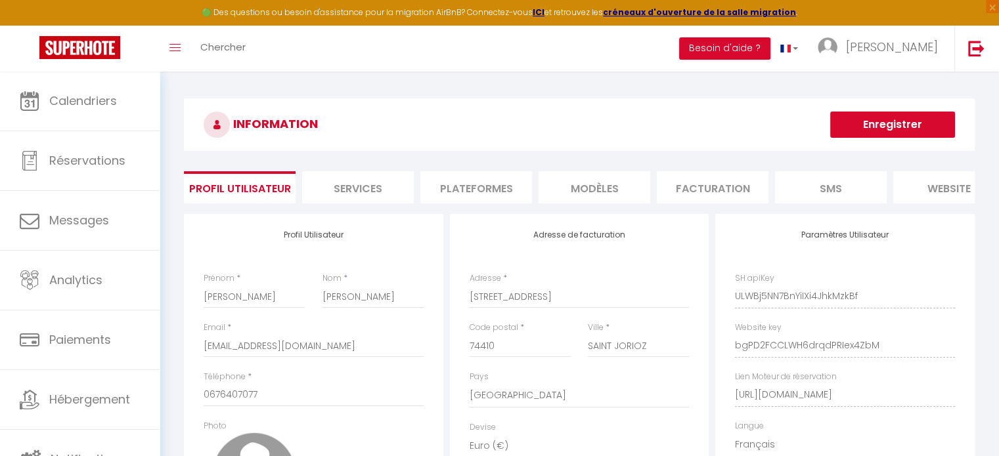
click at [512, 187] on li "Plateformes" at bounding box center [476, 187] width 112 height 32
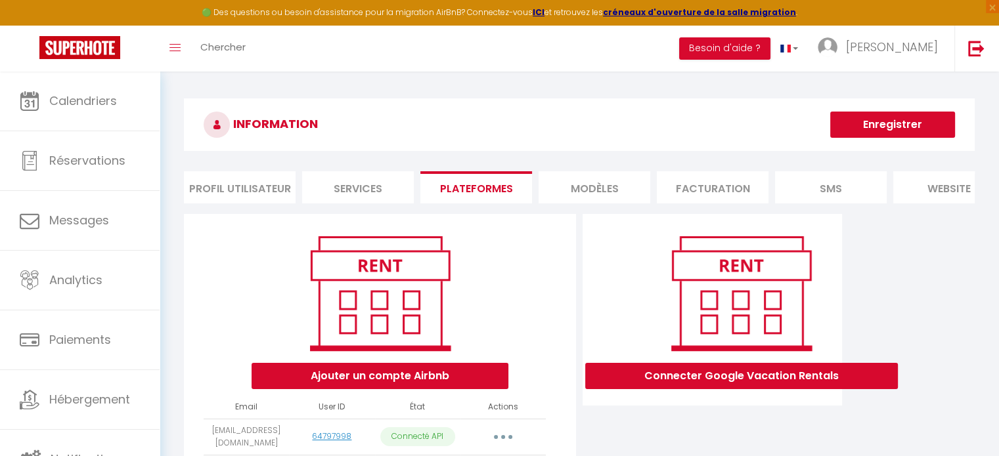
click at [263, 196] on li "Profil Utilisateur" at bounding box center [240, 187] width 112 height 32
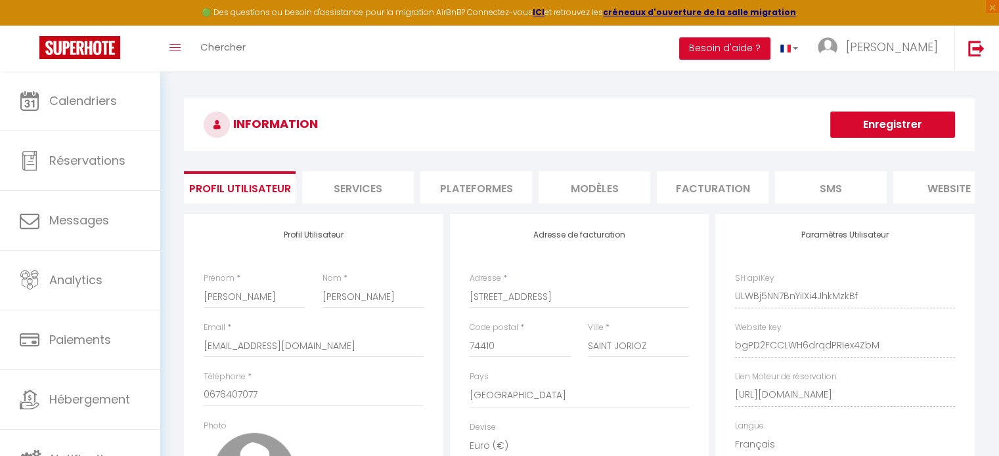
click at [363, 178] on li "Services" at bounding box center [358, 187] width 112 height 32
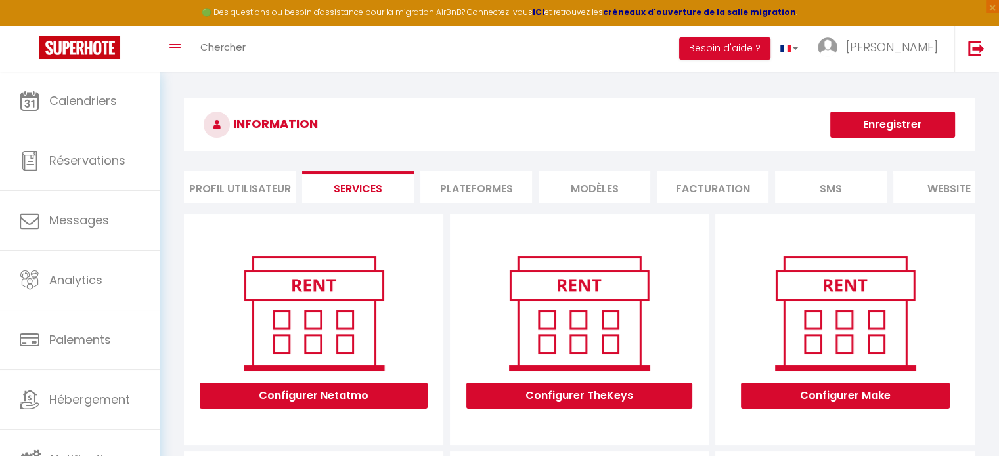
click at [439, 195] on li "Plateformes" at bounding box center [476, 187] width 112 height 32
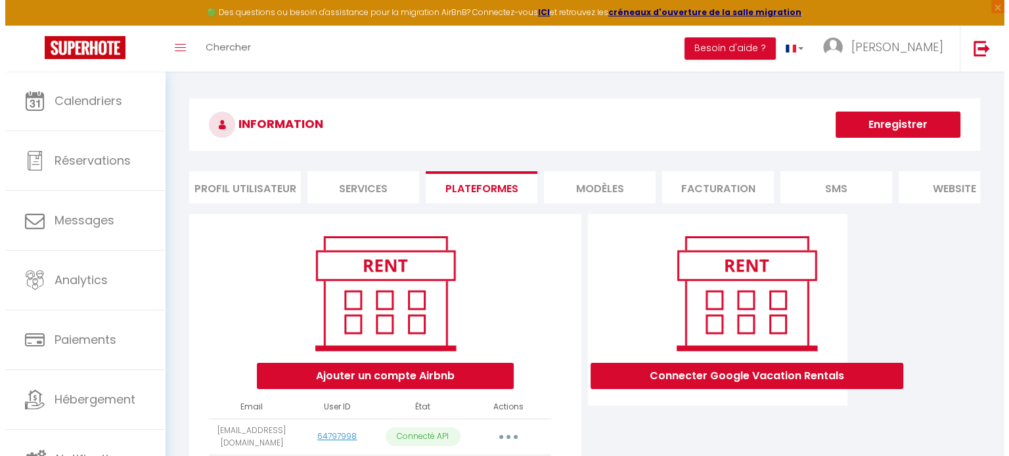
scroll to position [110, 0]
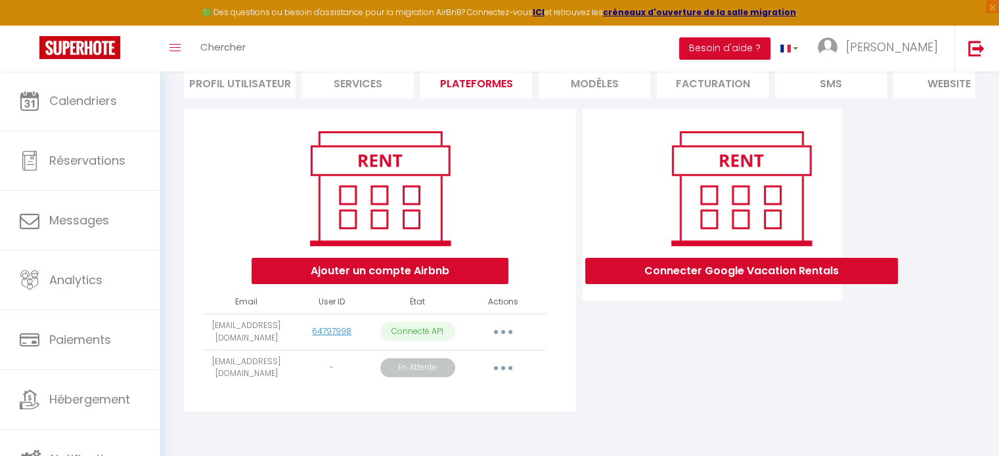
click at [501, 368] on icon "button" at bounding box center [503, 368] width 4 height 4
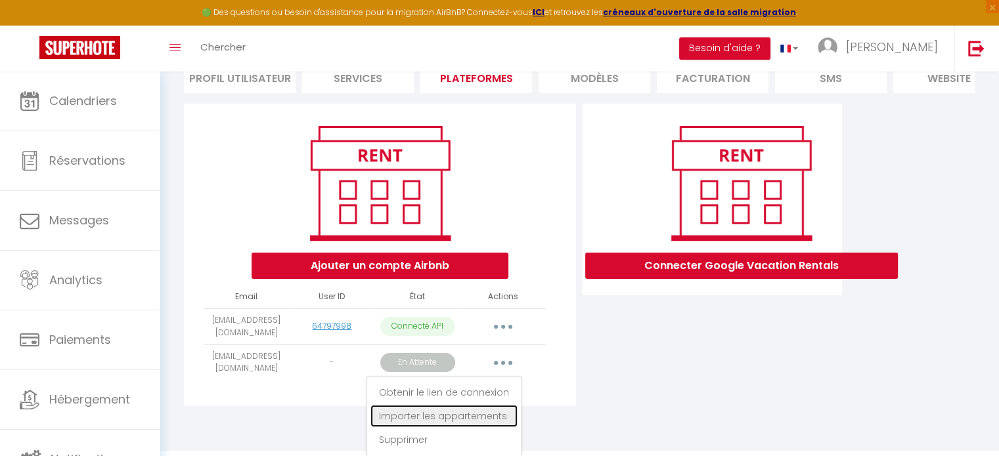
click at [472, 417] on link "Importer les appartements" at bounding box center [443, 416] width 147 height 22
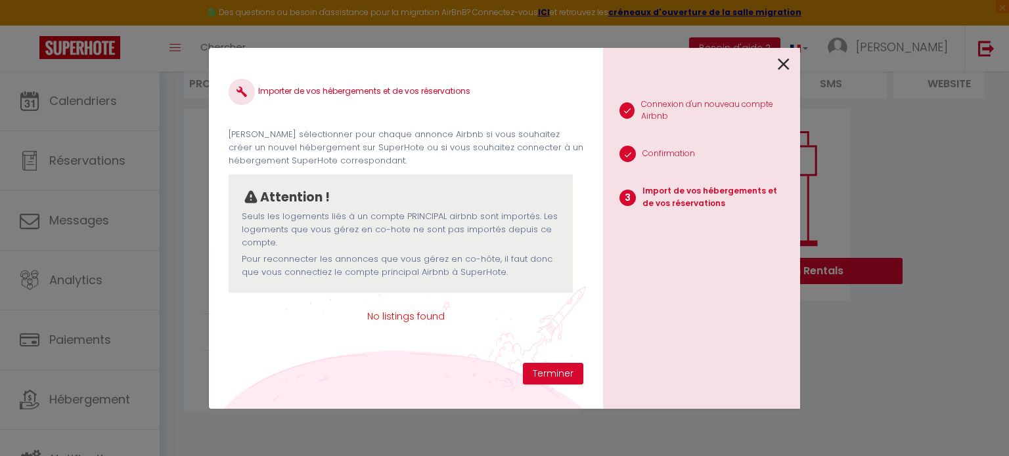
click at [787, 72] on icon at bounding box center [784, 65] width 12 height 20
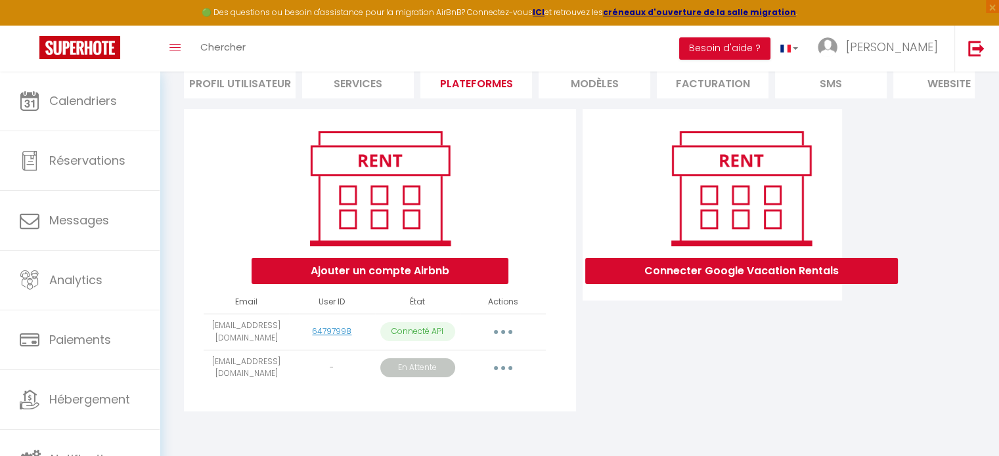
click at [498, 334] on button "button" at bounding box center [503, 332] width 37 height 21
click at [413, 373] on link "Importer les appartements" at bounding box center [444, 362] width 145 height 22
select select "56381"
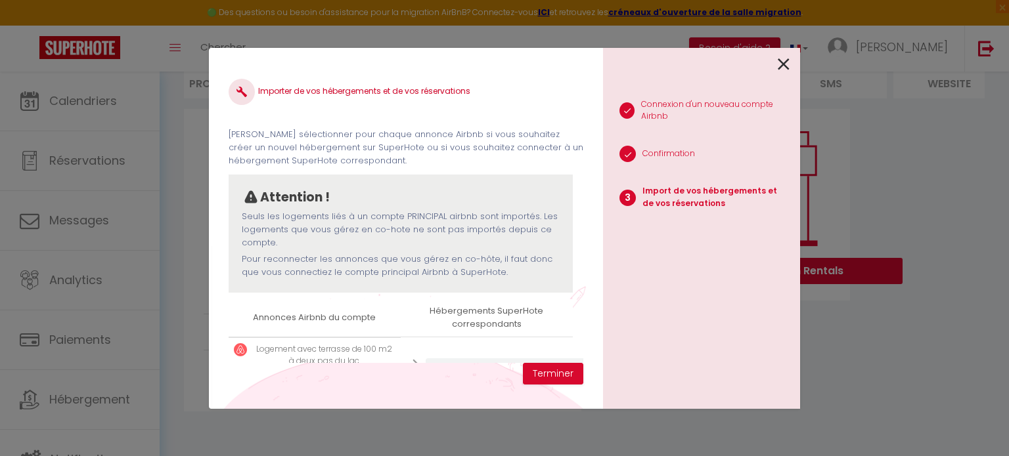
scroll to position [60, 4]
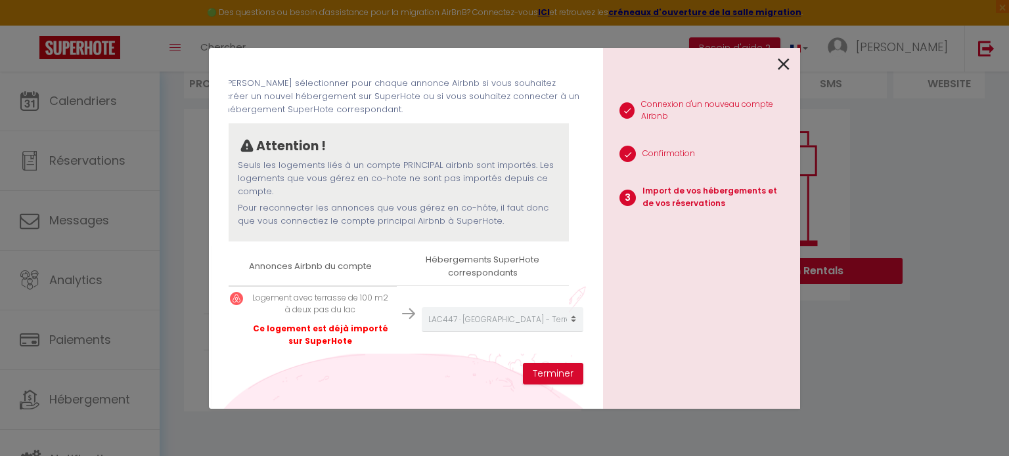
click at [281, 305] on p "Logement avec terrasse de 100 m2 à deux pas du lac" at bounding box center [321, 304] width 142 height 25
click at [330, 295] on p "Logement avec terrasse de 100 m2 à deux pas du lac" at bounding box center [321, 304] width 142 height 25
click at [403, 307] on img at bounding box center [409, 313] width 13 height 13
click at [557, 377] on button "Terminer" at bounding box center [553, 374] width 60 height 22
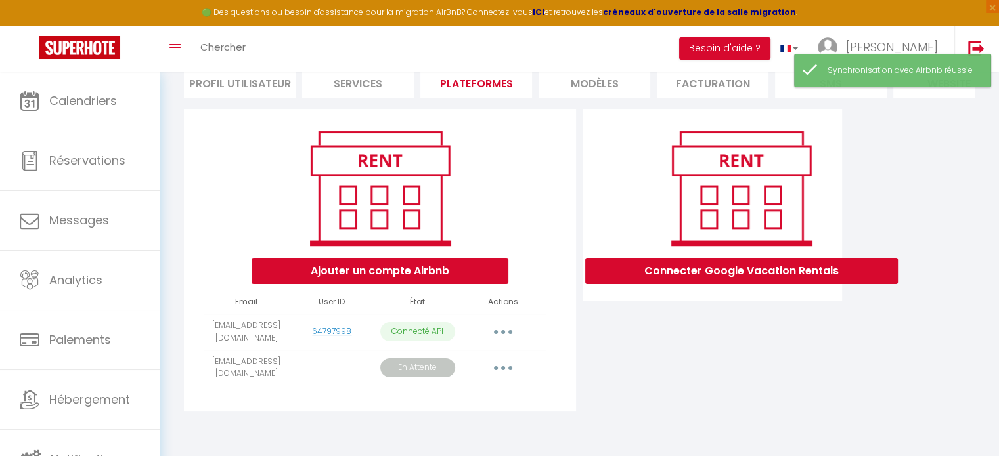
click at [507, 334] on button "button" at bounding box center [503, 332] width 37 height 21
click at [435, 364] on link "Importer les appartements" at bounding box center [444, 362] width 145 height 22
select select "56381"
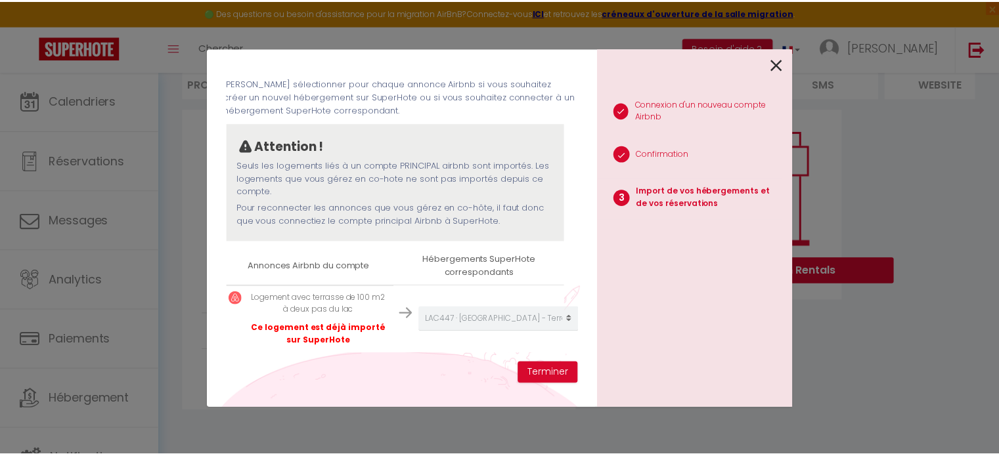
scroll to position [0, 0]
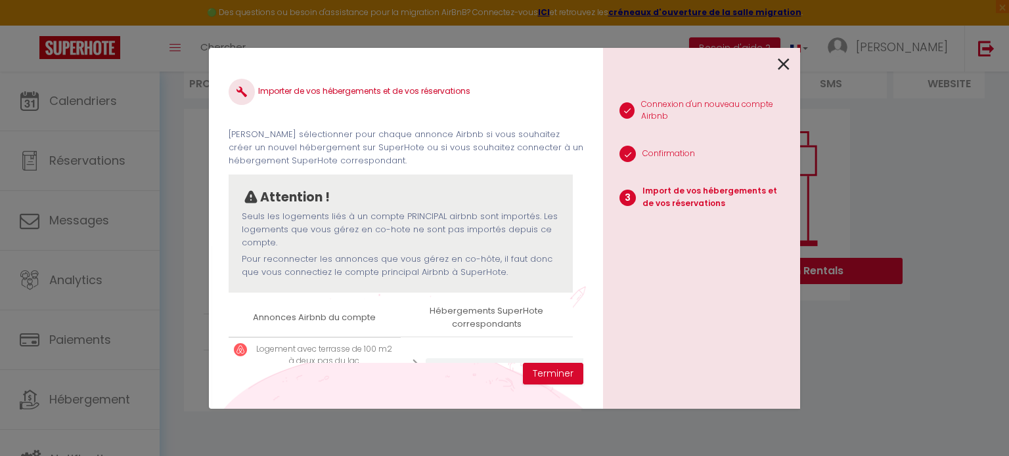
click at [781, 64] on icon at bounding box center [784, 65] width 12 height 20
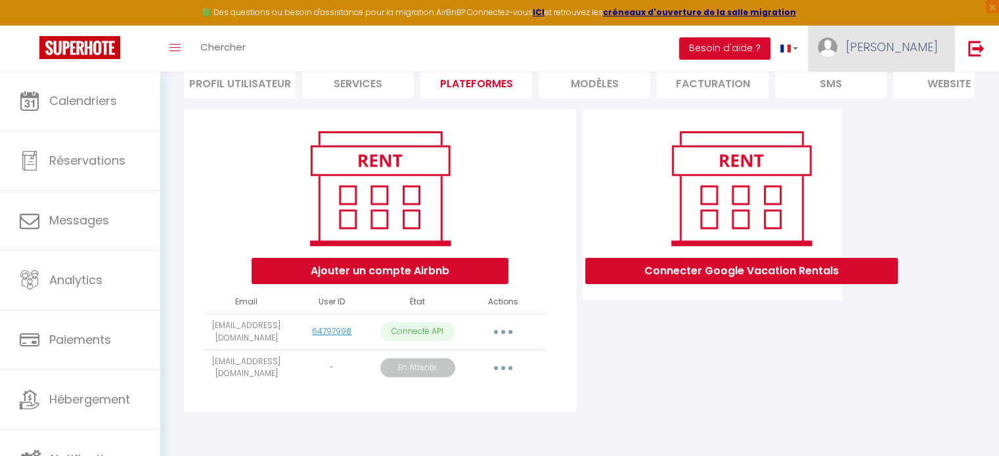
click at [887, 58] on link "[PERSON_NAME]" at bounding box center [881, 49] width 146 height 46
click at [879, 117] on link "Équipe" at bounding box center [901, 115] width 97 height 22
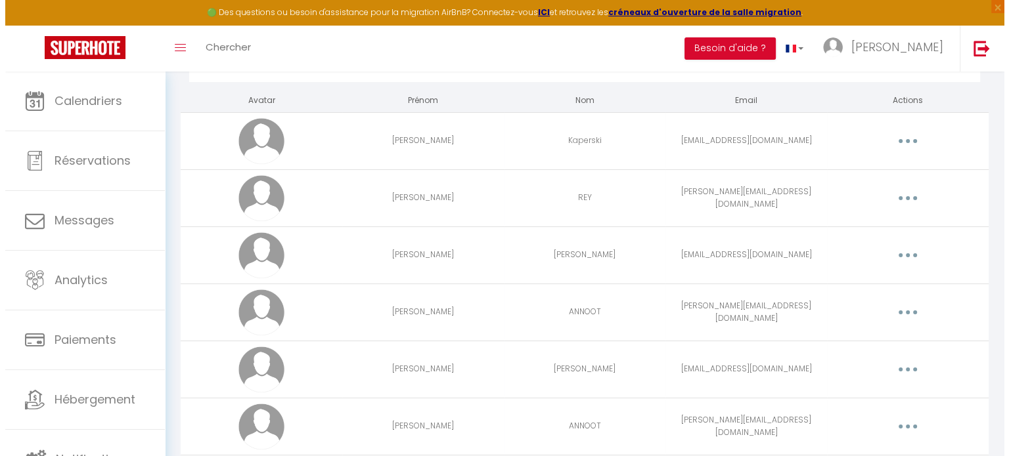
scroll to position [326, 0]
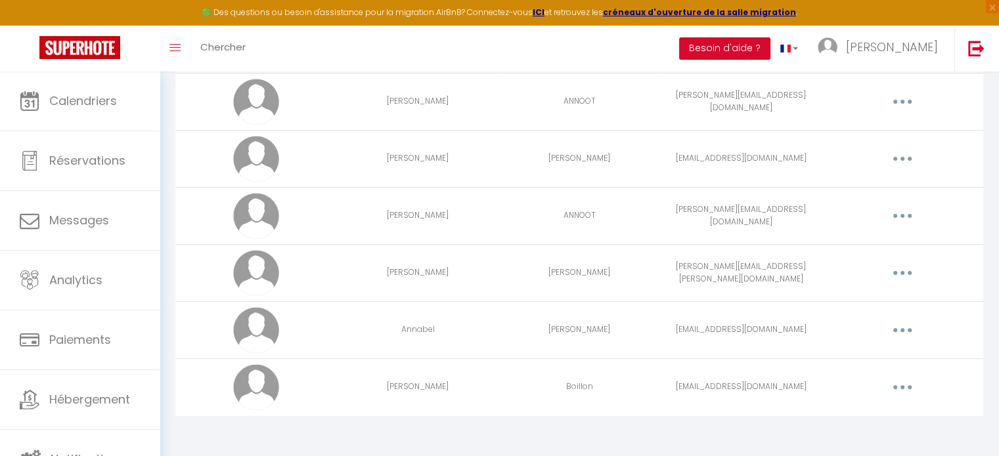
click at [906, 156] on button "button" at bounding box center [902, 158] width 37 height 21
click at [839, 214] on link "Supprimer" at bounding box center [868, 213] width 97 height 22
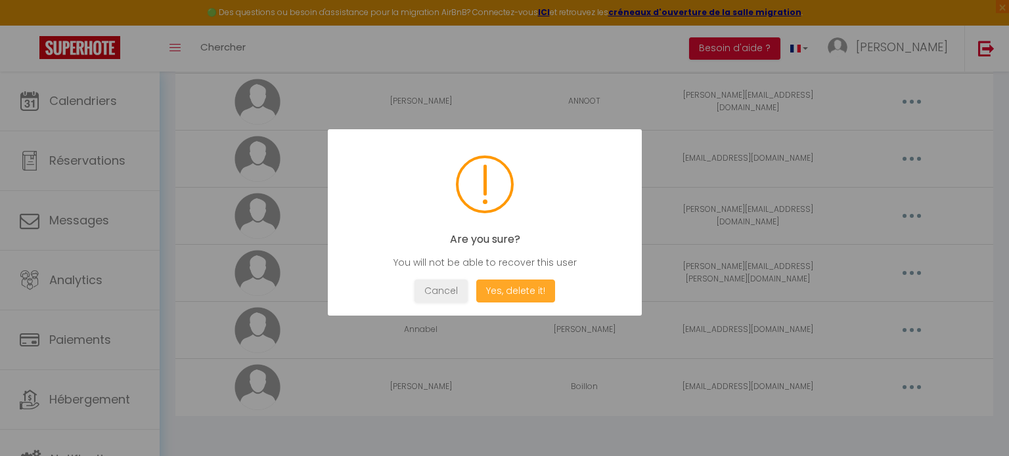
click at [510, 286] on button "Yes, delete it!" at bounding box center [515, 291] width 79 height 23
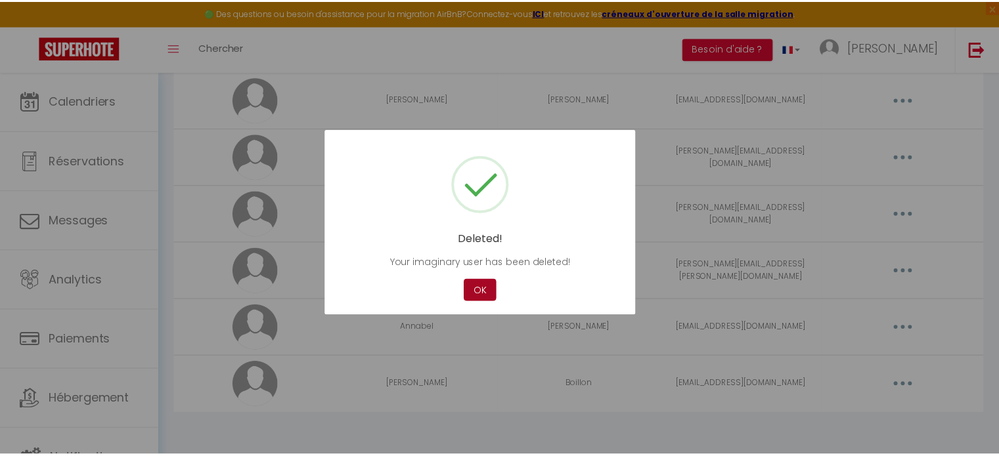
scroll to position [269, 0]
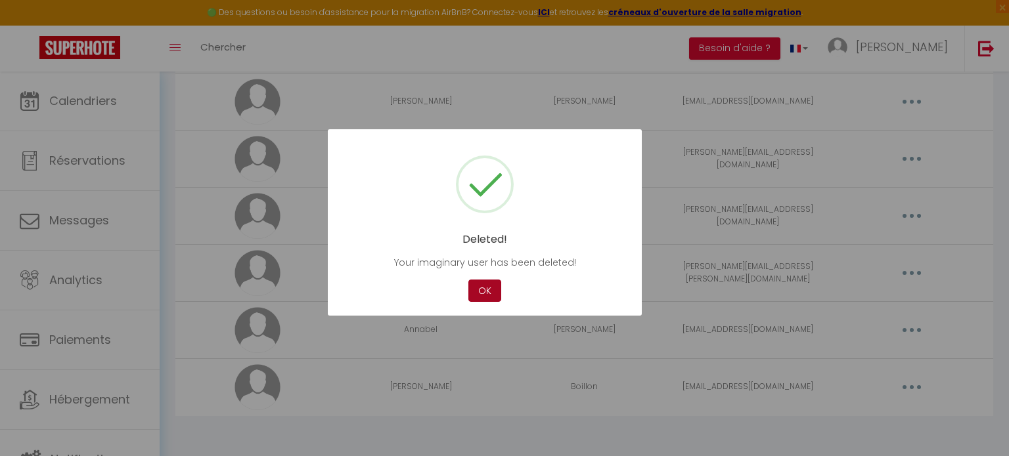
click at [475, 288] on button "OK" at bounding box center [484, 291] width 33 height 23
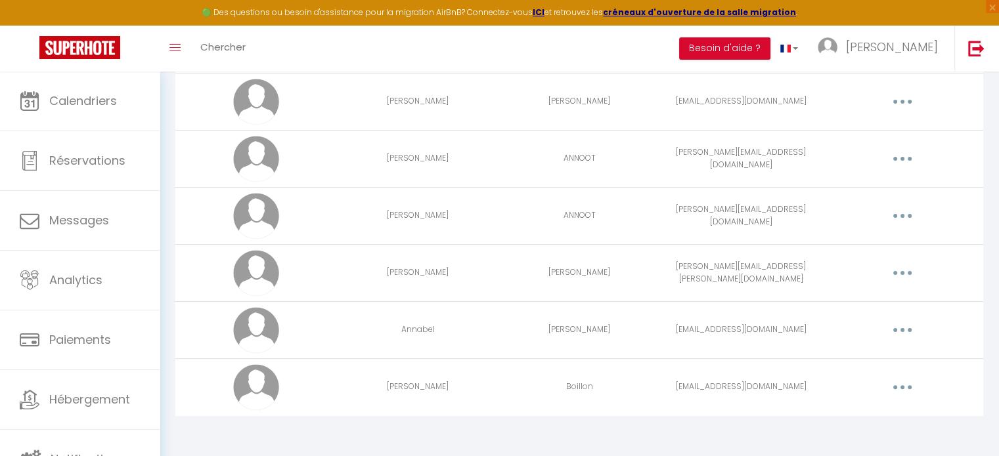
click at [898, 272] on button "button" at bounding box center [902, 273] width 37 height 21
click at [770, 274] on td "[PERSON_NAME][EMAIL_ADDRESS][PERSON_NAME][DOMAIN_NAME]" at bounding box center [741, 272] width 162 height 57
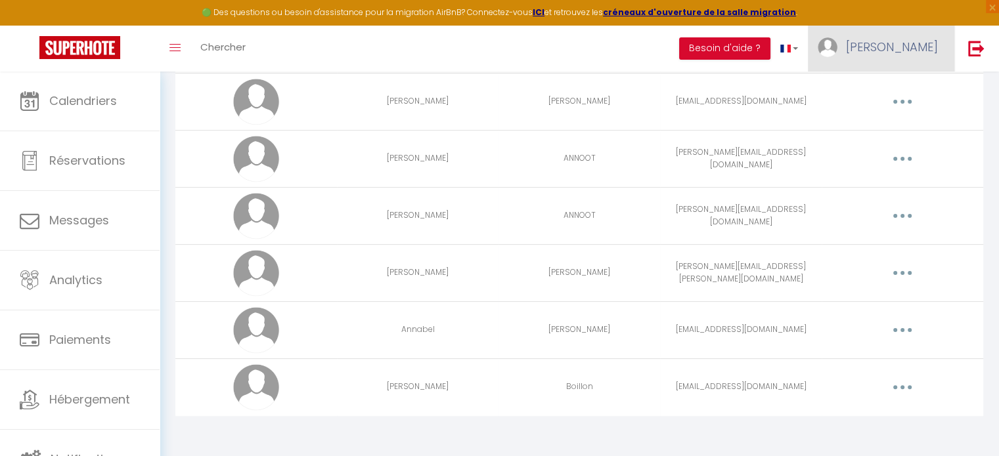
click at [913, 44] on span "[PERSON_NAME]" at bounding box center [892, 47] width 92 height 16
click at [899, 114] on link "Équipe" at bounding box center [901, 115] width 97 height 22
click at [885, 114] on link "Équipe" at bounding box center [901, 115] width 97 height 22
click at [882, 112] on link "Équipe" at bounding box center [901, 115] width 97 height 22
click at [889, 91] on link "Paramètres" at bounding box center [901, 91] width 97 height 22
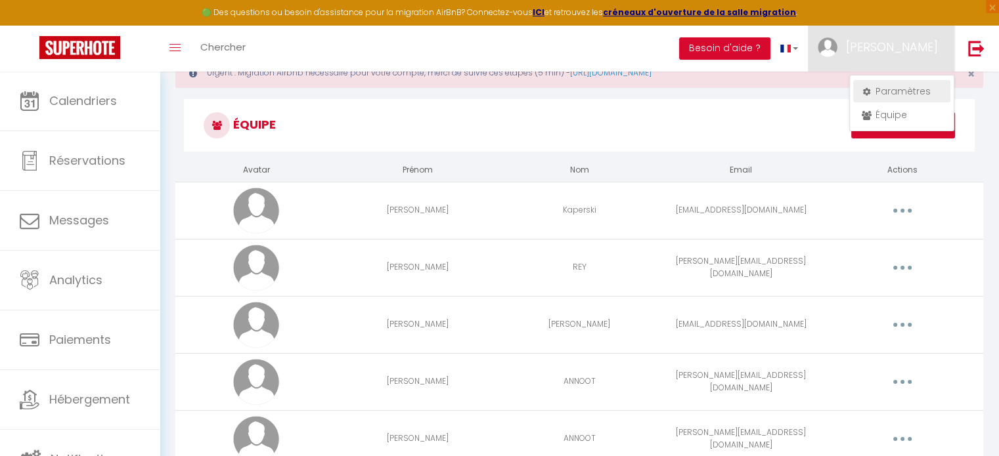
select select "fr"
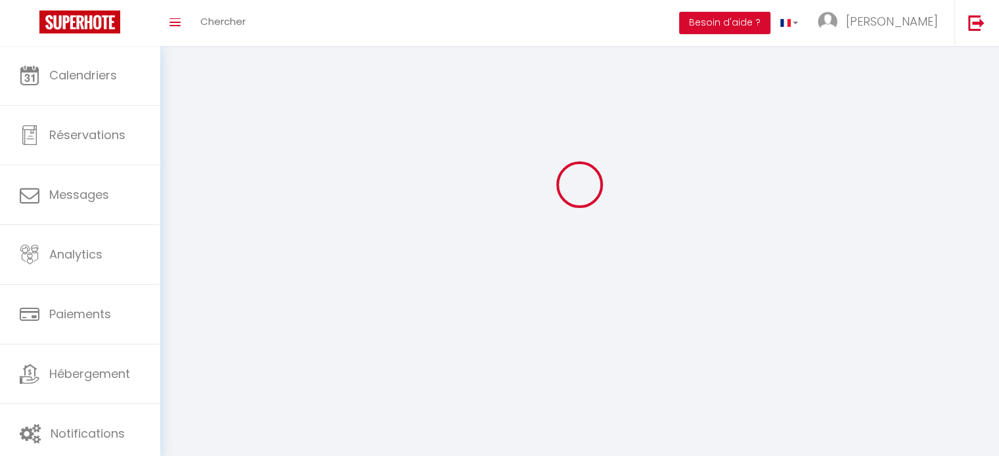
type input "[PERSON_NAME]"
type input "0676407077"
type input "[STREET_ADDRESS]"
type input "74410"
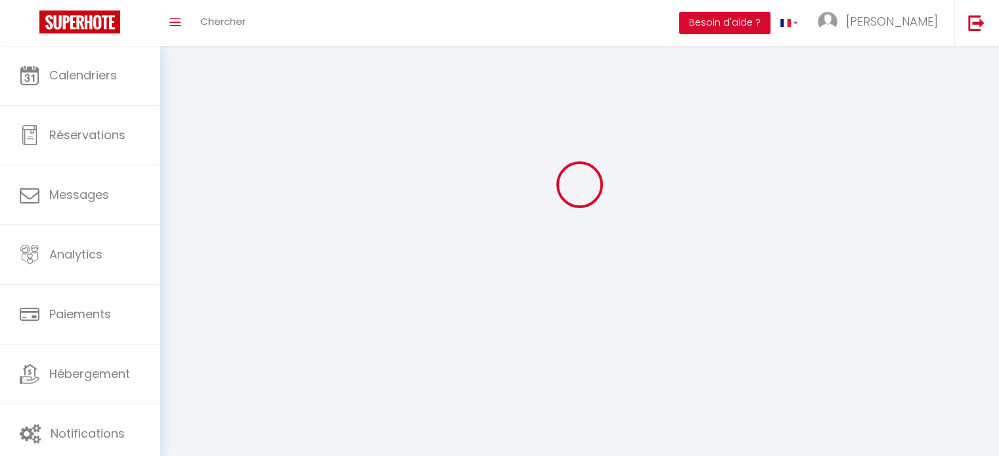
type input "SAINT JORIOZ"
type input "ULWBj5NN7BnYiIXi4JhkMzkBf"
type input "bgPD2FCCLWH6drqdPRIex4ZbM"
type input "[URL][DOMAIN_NAME]"
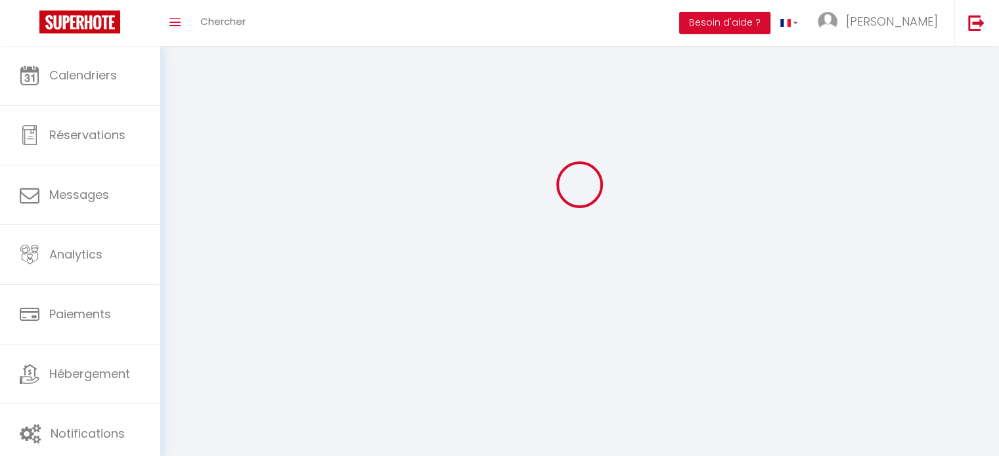
type input "ULWBj5NN7BnYiIXi4JhkMzkBf"
type input "bgPD2FCCLWH6drqdPRIex4ZbM"
type input "[URL][DOMAIN_NAME]"
select select "28"
select select "fr"
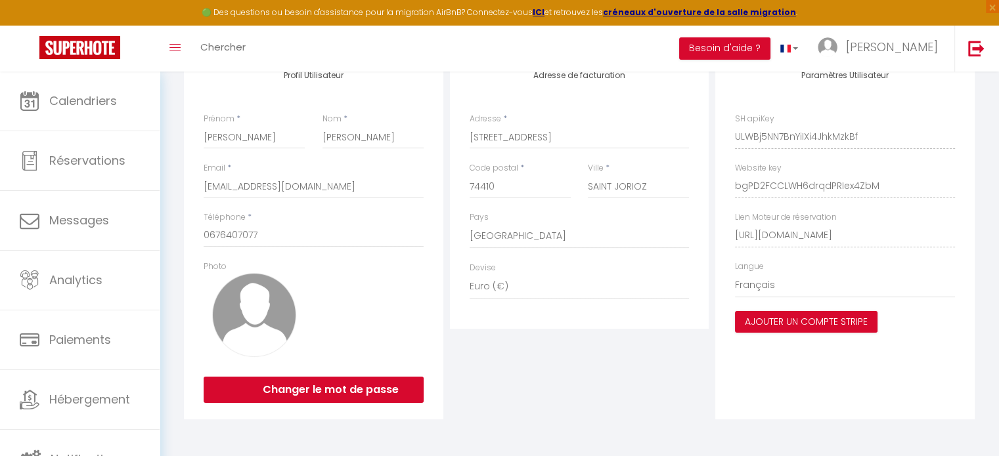
scroll to position [0, 0]
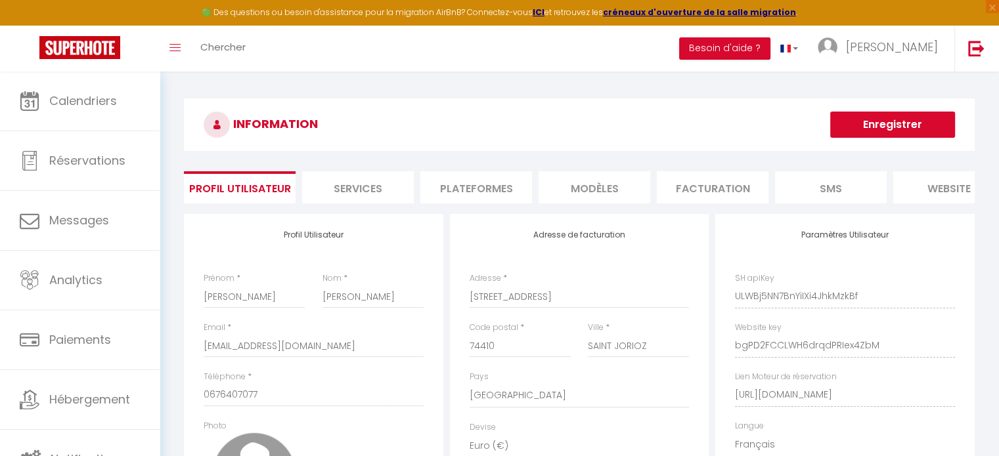
click at [441, 194] on li "Plateformes" at bounding box center [476, 187] width 112 height 32
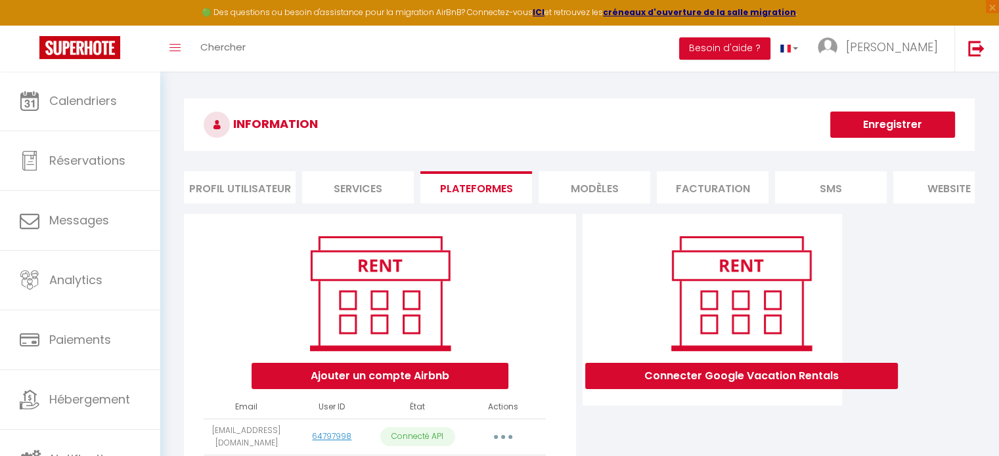
scroll to position [110, 0]
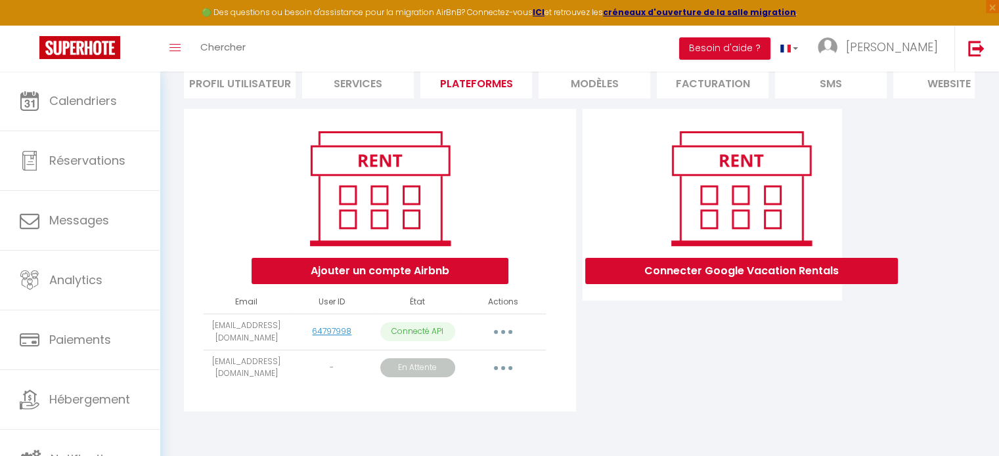
click at [500, 367] on button "button" at bounding box center [503, 368] width 37 height 21
click at [514, 336] on button "button" at bounding box center [503, 332] width 37 height 21
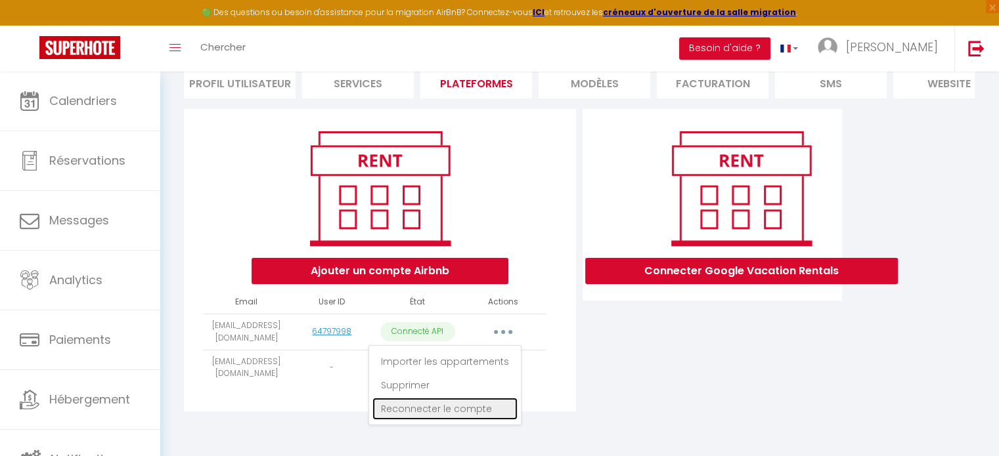
click at [432, 412] on link "Reconnecter le compte" at bounding box center [444, 409] width 145 height 22
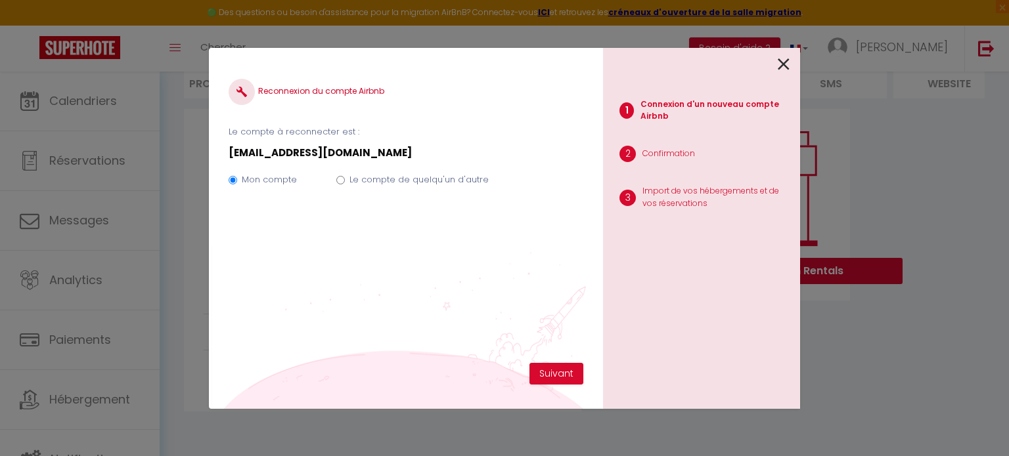
click at [448, 181] on label "Le compte de quelqu'un d'autre" at bounding box center [418, 179] width 139 height 13
click at [345, 181] on input "Le compte de quelqu'un d'autre" at bounding box center [340, 180] width 9 height 9
radio input "true"
radio input "false"
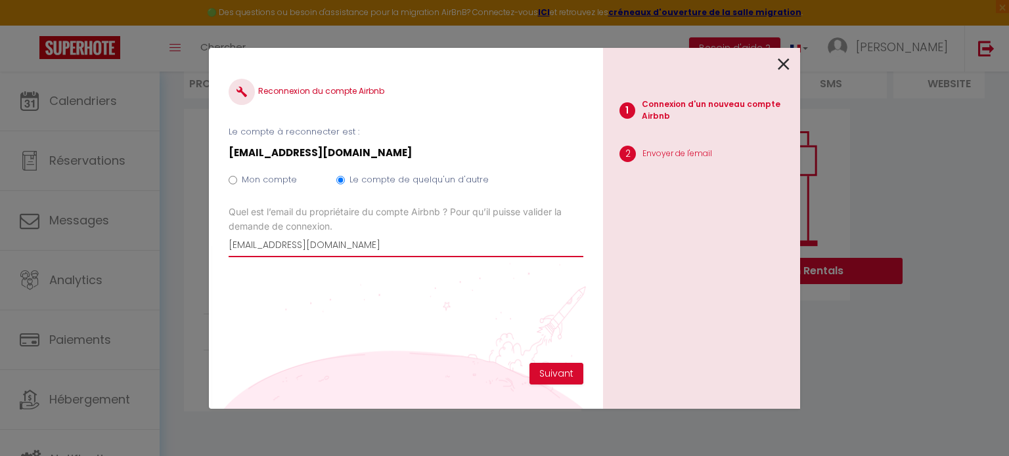
drag, startPoint x: 351, startPoint y: 250, endPoint x: 204, endPoint y: 251, distance: 147.1
click at [204, 251] on div "Reconnexion du compte Airbnb Le compte à reconnecter est : [EMAIL_ADDRESS][DOMA…" at bounding box center [504, 228] width 1009 height 456
type input "[PERSON_NAME][EMAIL_ADDRESS][DOMAIN_NAME]"
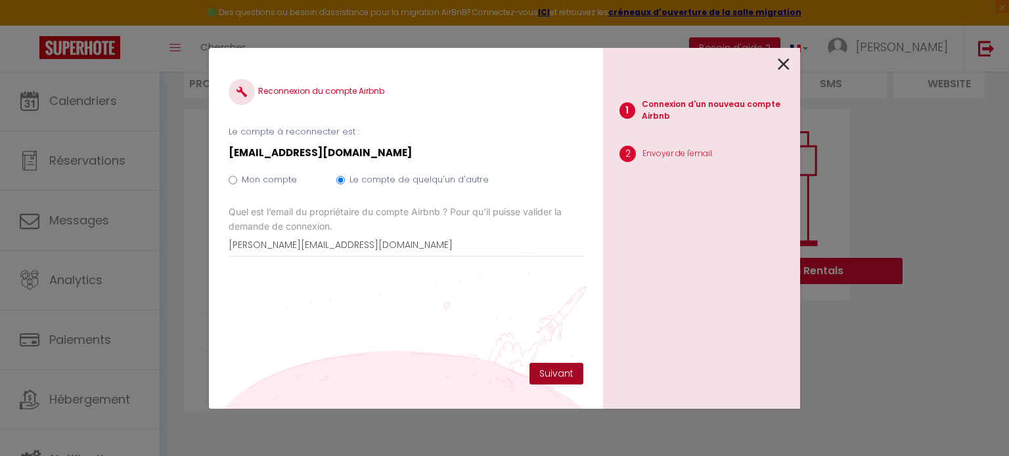
click at [563, 379] on button "Suivant" at bounding box center [556, 374] width 54 height 22
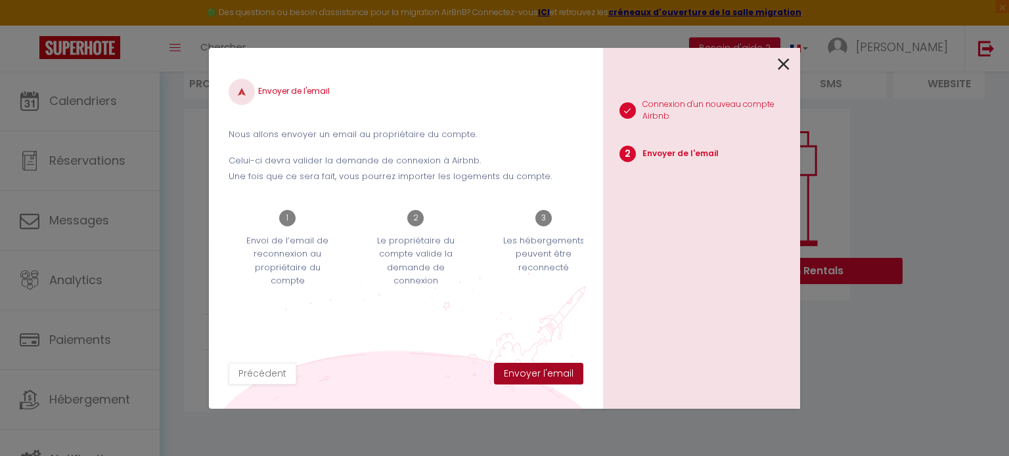
click at [563, 379] on button "Envoyer l'email" at bounding box center [538, 374] width 89 height 22
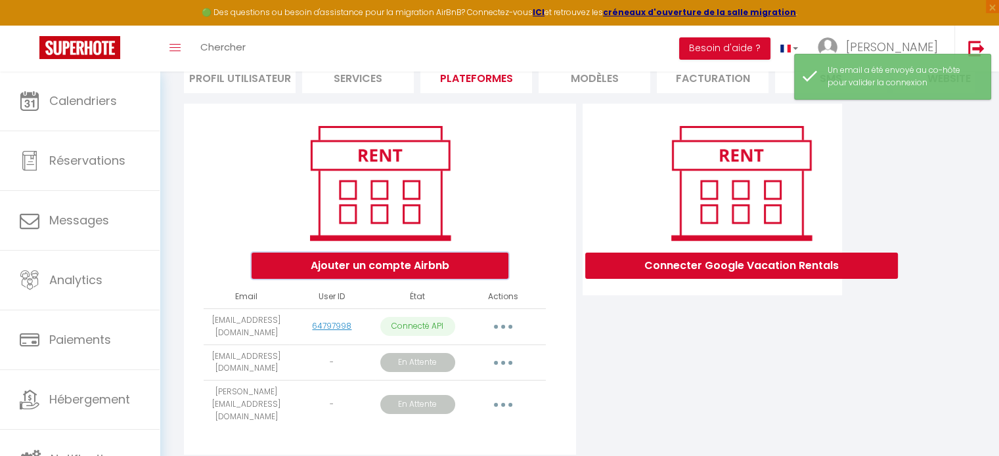
click at [428, 273] on button "Ajouter un compte Airbnb" at bounding box center [380, 266] width 257 height 26
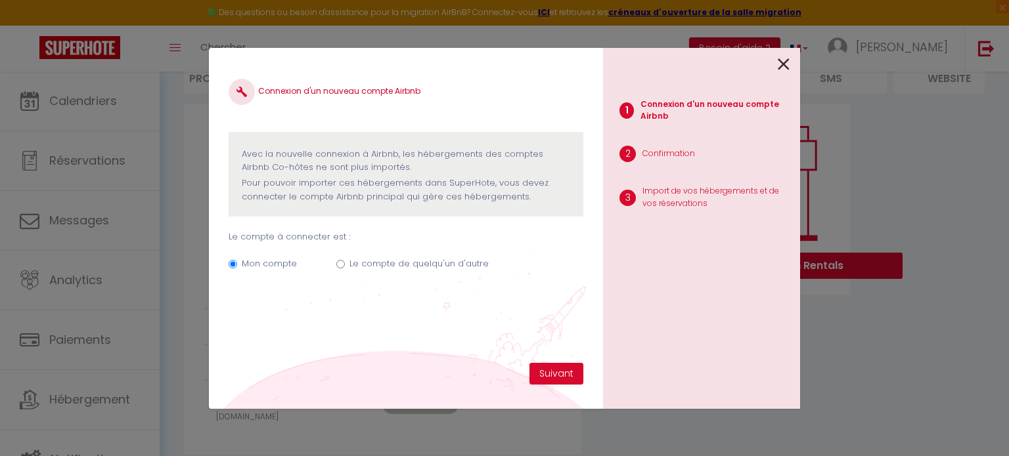
click at [399, 266] on label "Le compte de quelqu'un d'autre" at bounding box center [418, 263] width 139 height 13
click at [345, 266] on input "Le compte de quelqu'un d'autre" at bounding box center [340, 264] width 9 height 9
radio input "true"
radio input "false"
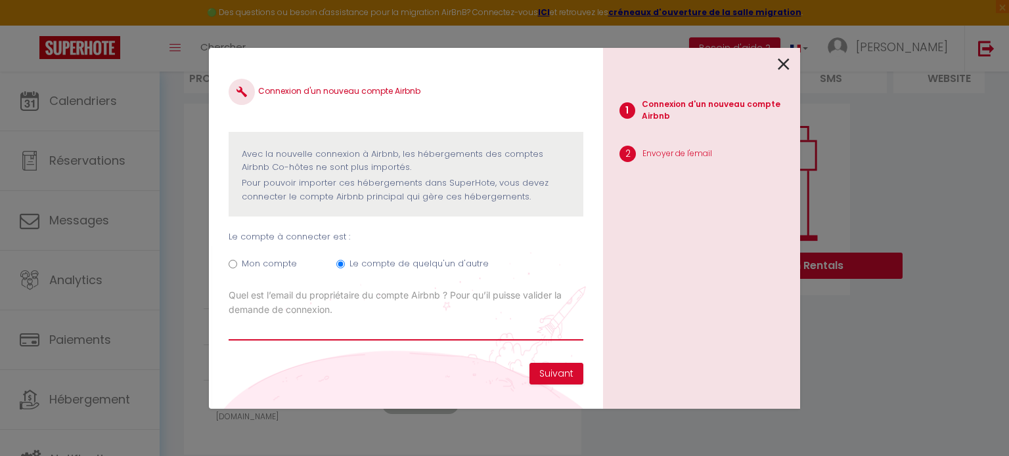
click at [369, 325] on input "Email connexion Airbnb" at bounding box center [406, 329] width 355 height 24
type input "[PERSON_NAME][EMAIL_ADDRESS][PERSON_NAME][DOMAIN_NAME]"
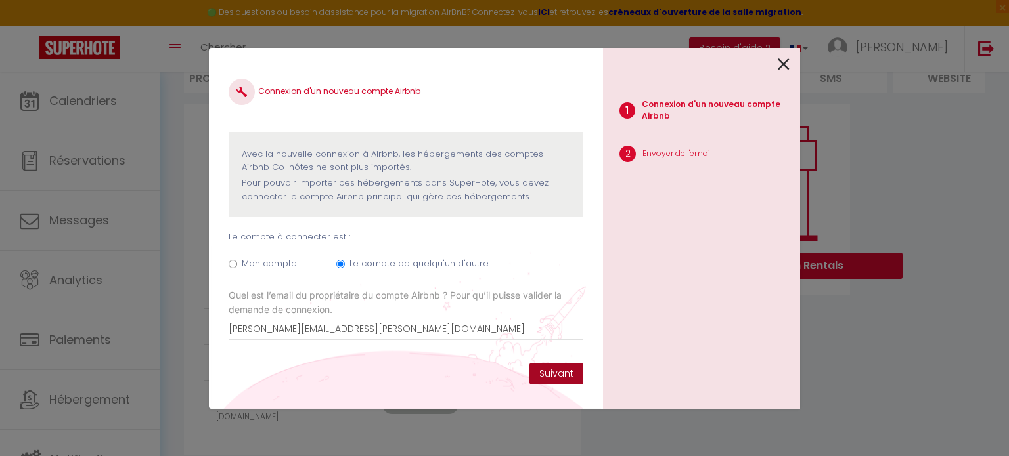
click at [557, 375] on button "Suivant" at bounding box center [556, 374] width 54 height 22
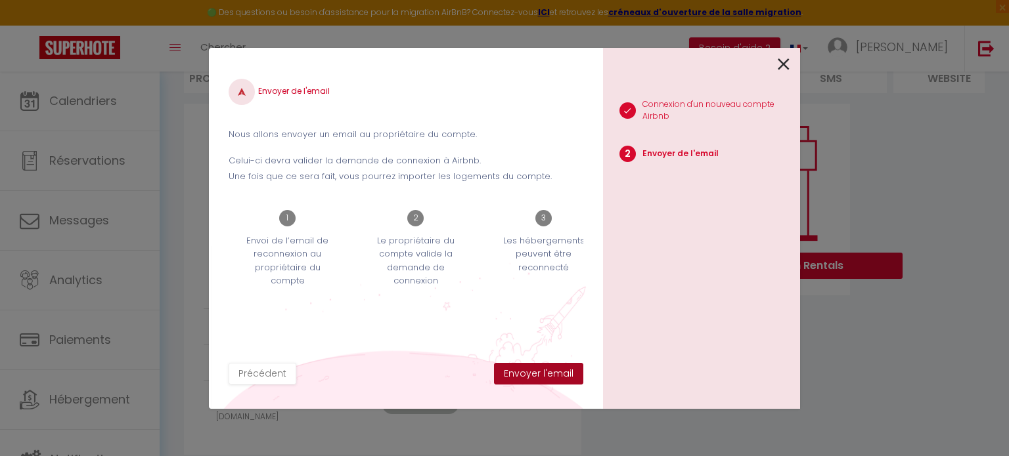
click at [557, 375] on button "Envoyer l'email" at bounding box center [538, 374] width 89 height 22
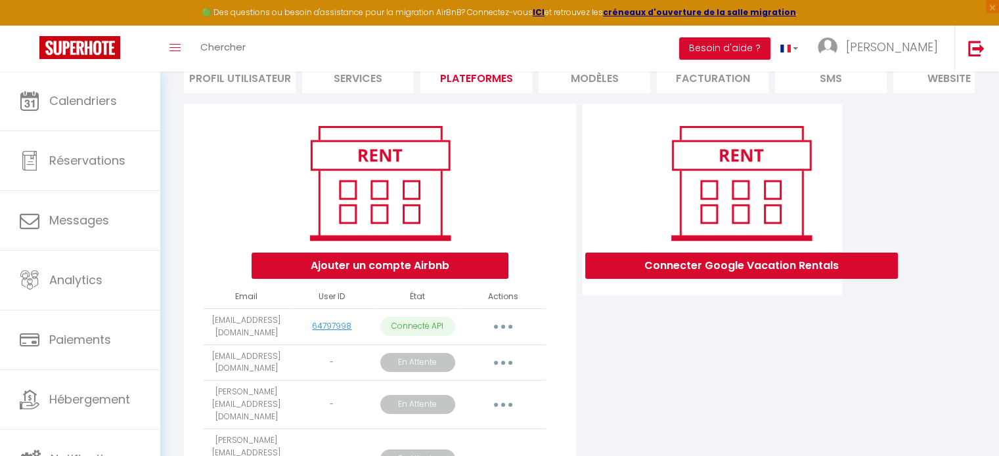
scroll to position [182, 0]
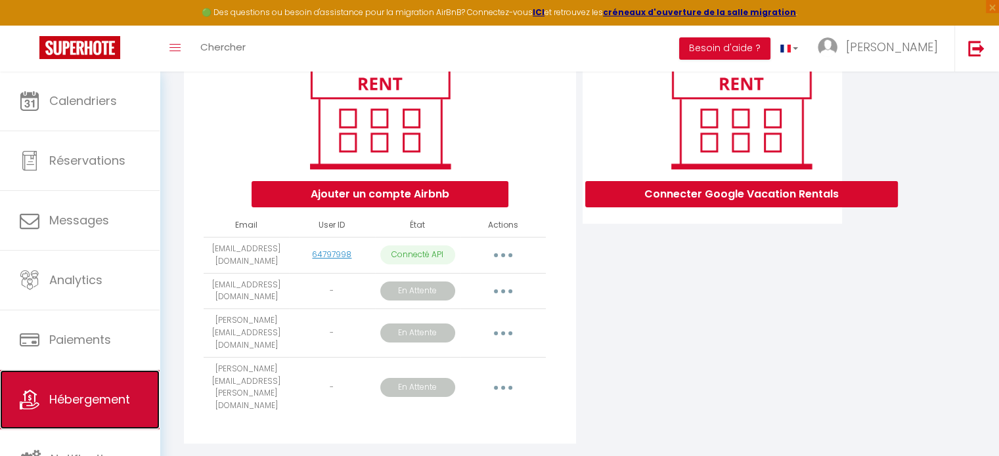
click at [65, 378] on link "Hébergement" at bounding box center [80, 399] width 160 height 59
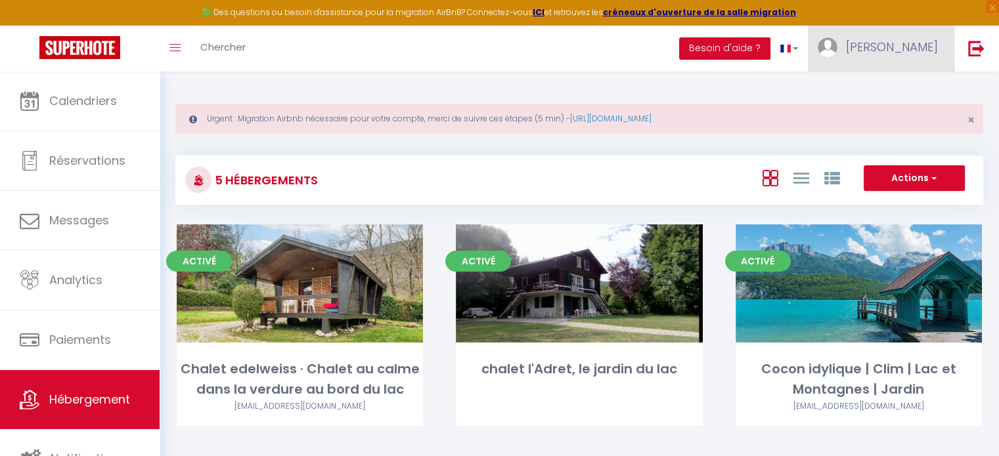
click at [889, 44] on span "[PERSON_NAME]" at bounding box center [892, 47] width 92 height 16
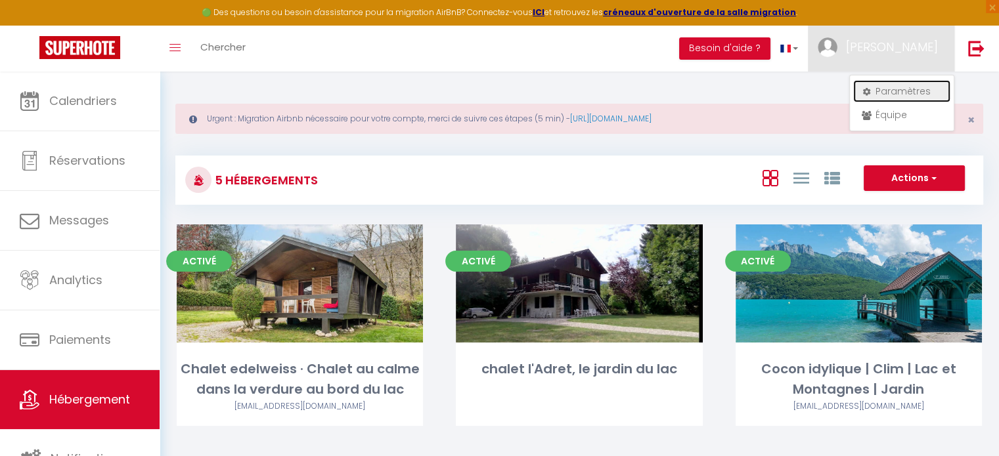
click at [890, 90] on link "Paramètres" at bounding box center [901, 91] width 97 height 22
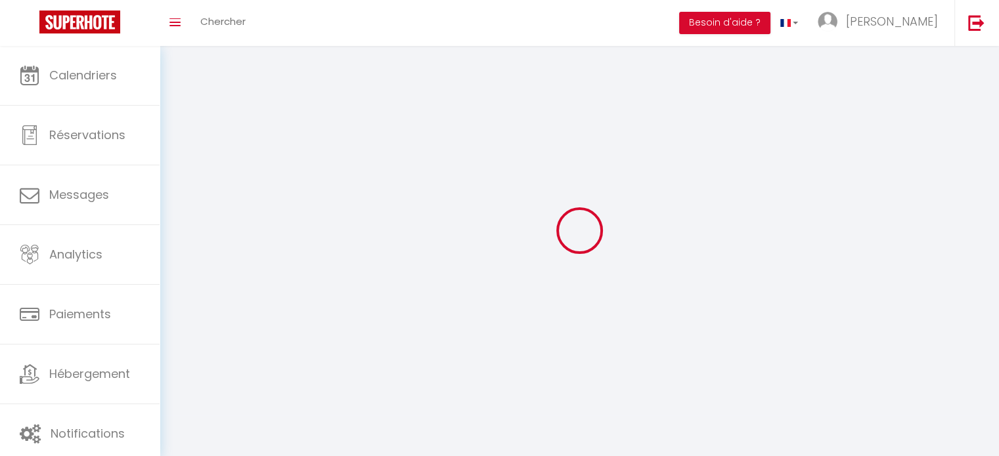
select select
type input "[PERSON_NAME]"
type input "0676407077"
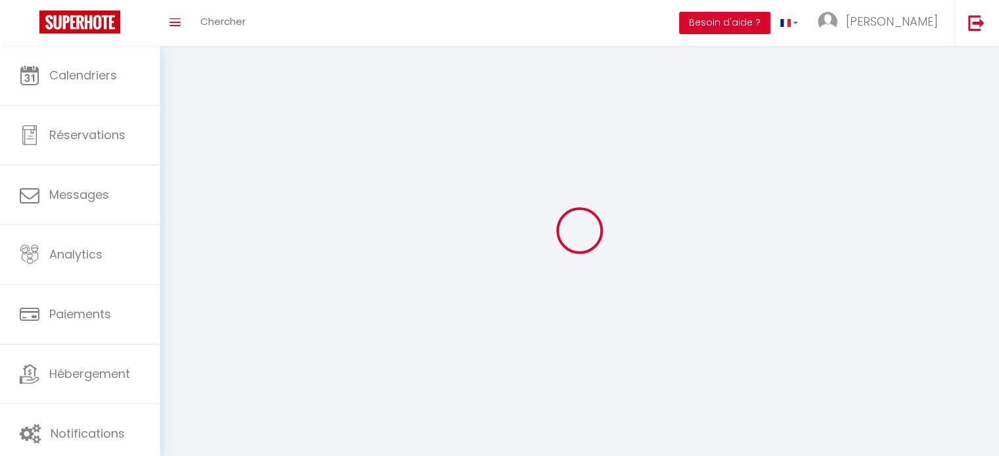
type input "[STREET_ADDRESS]"
type input "74410"
type input "SAINT JORIOZ"
type input "ULWBj5NN7BnYiIXi4JhkMzkBf"
type input "bgPD2FCCLWH6drqdPRIex4ZbM"
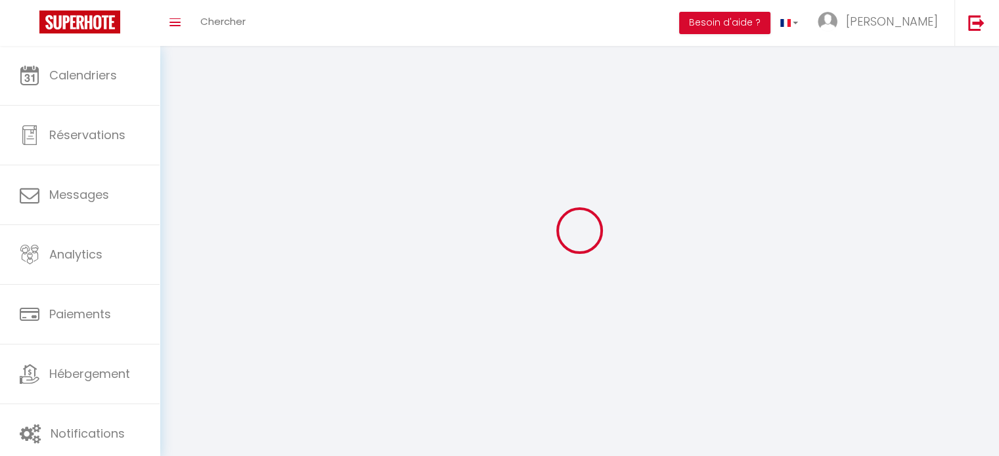
select select "28"
select select "fr"
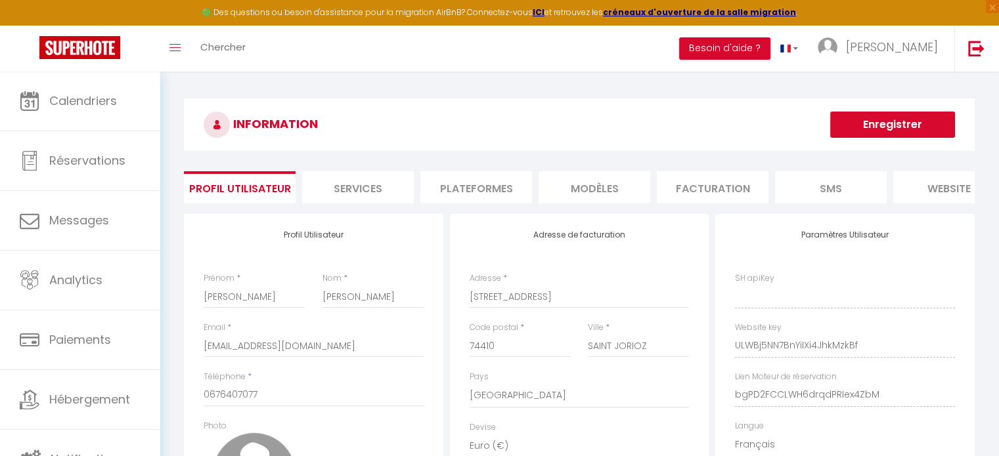
type input "ULWBj5NN7BnYiIXi4JhkMzkBf"
type input "bgPD2FCCLWH6drqdPRIex4ZbM"
type input "[URL][DOMAIN_NAME]"
click at [468, 187] on li "Plateformes" at bounding box center [476, 187] width 112 height 32
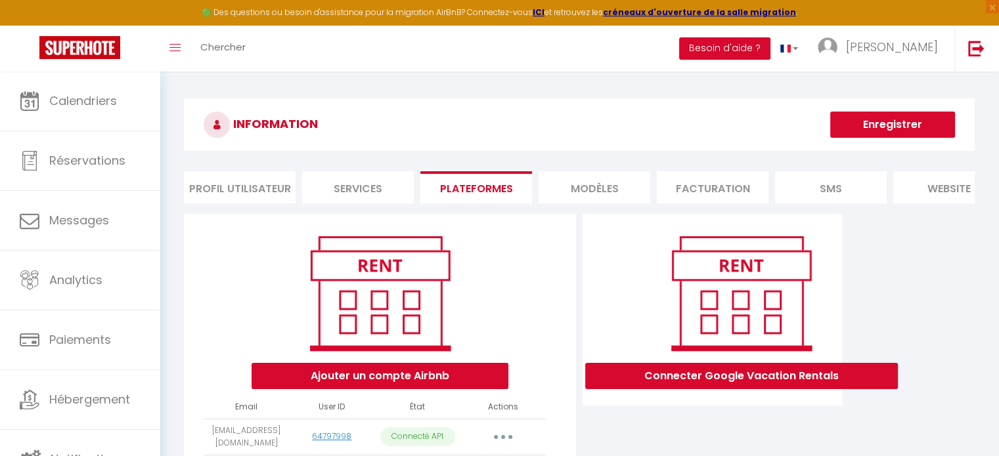
scroll to position [182, 0]
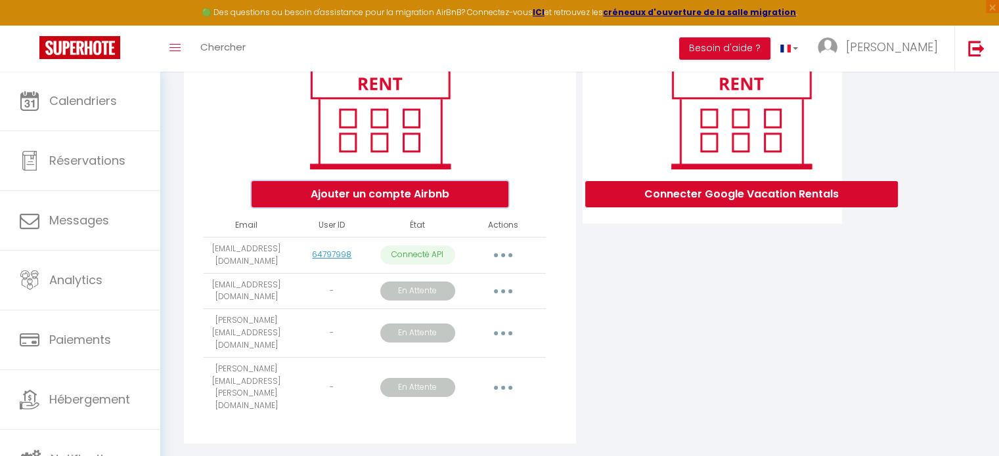
click at [430, 208] on button "Ajouter un compte Airbnb" at bounding box center [380, 194] width 257 height 26
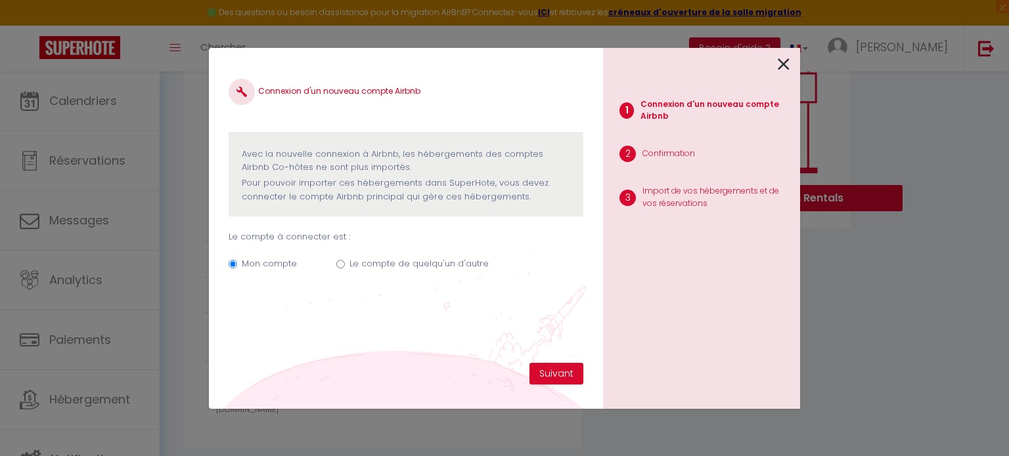
click at [397, 259] on label "Le compte de quelqu'un d'autre" at bounding box center [418, 263] width 139 height 13
click at [345, 260] on input "Le compte de quelqu'un d'autre" at bounding box center [340, 264] width 9 height 9
radio input "true"
radio input "false"
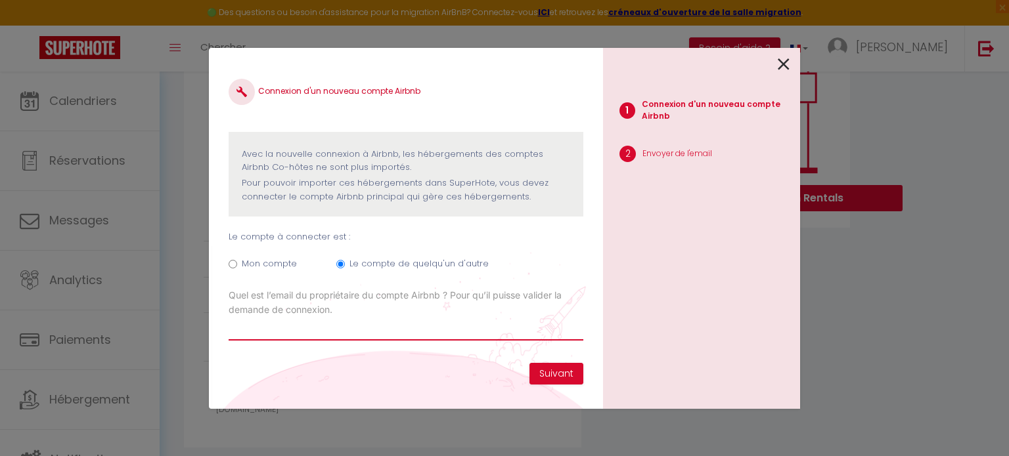
click at [409, 334] on input "Email connexion Airbnb" at bounding box center [406, 329] width 355 height 24
type input "[PERSON_NAME][EMAIL_ADDRESS][DOMAIN_NAME]"
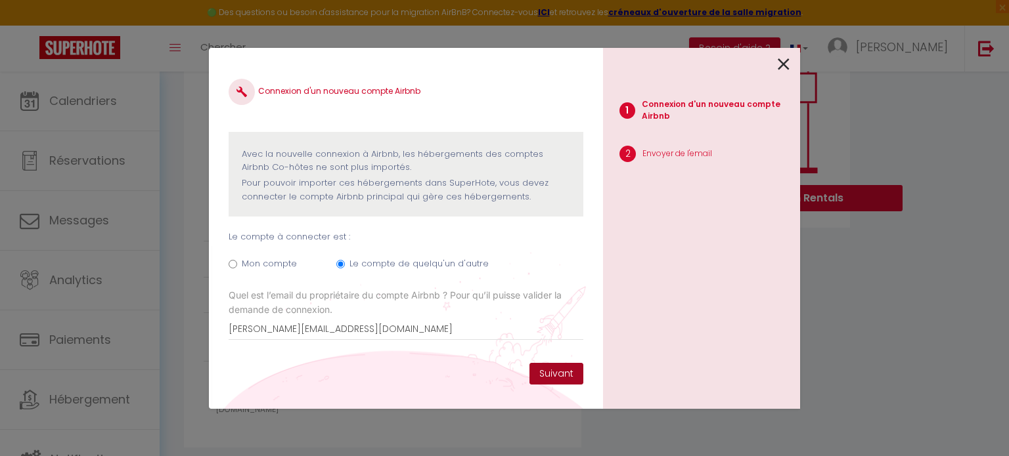
click at [563, 374] on button "Suivant" at bounding box center [556, 374] width 54 height 22
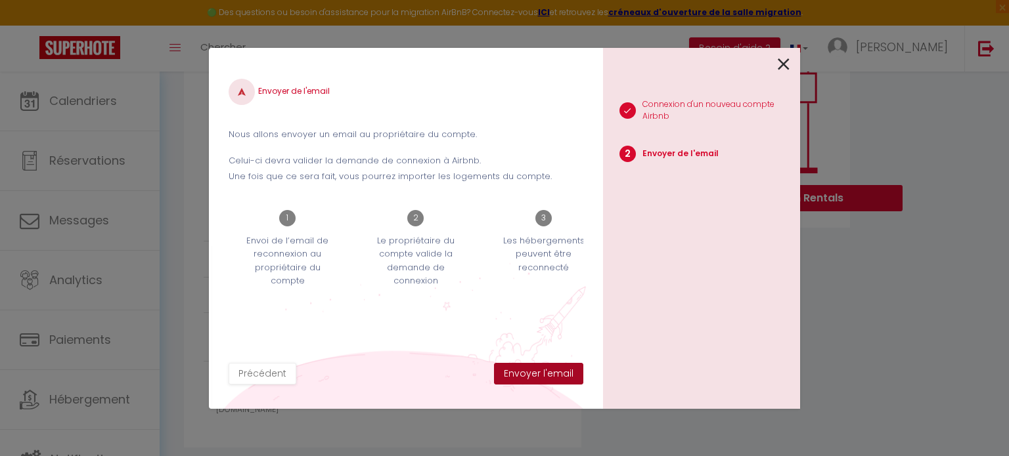
click at [563, 374] on button "Envoyer l'email" at bounding box center [538, 374] width 89 height 22
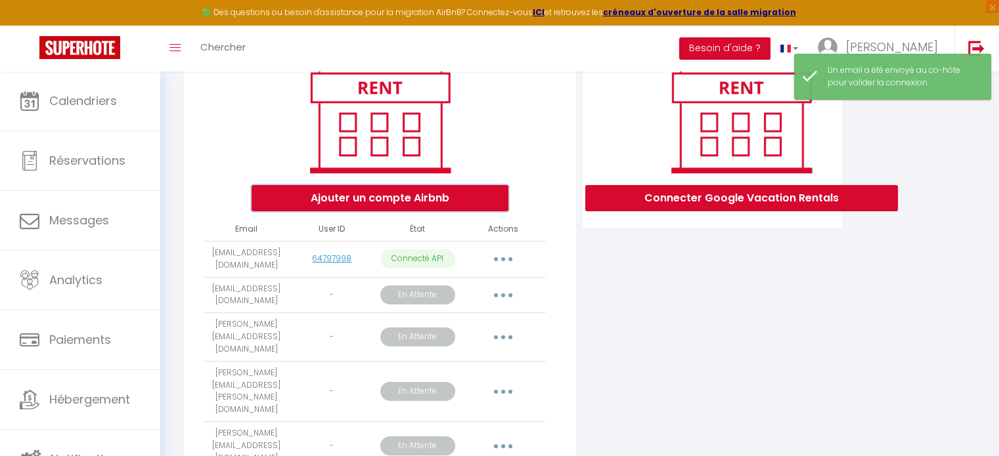
click at [457, 206] on button "Ajouter un compte Airbnb" at bounding box center [380, 198] width 257 height 26
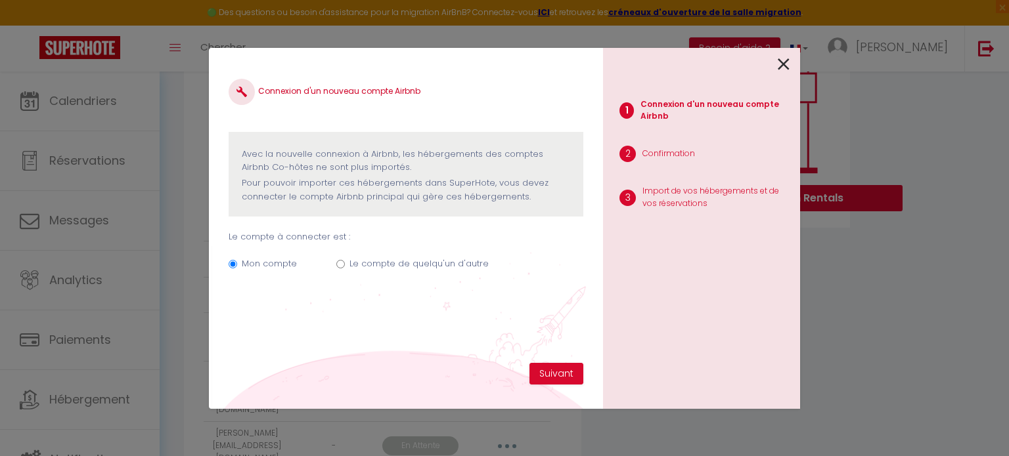
click at [442, 252] on div "Mon compte Le compte de quelqu'un d'autre" at bounding box center [406, 266] width 355 height 44
click at [442, 255] on div "Mon compte Le compte de quelqu'un d'autre" at bounding box center [406, 266] width 355 height 44
click at [443, 263] on label "Le compte de quelqu'un d'autre" at bounding box center [418, 263] width 139 height 13
click at [345, 263] on input "Le compte de quelqu'un d'autre" at bounding box center [340, 264] width 9 height 9
radio input "true"
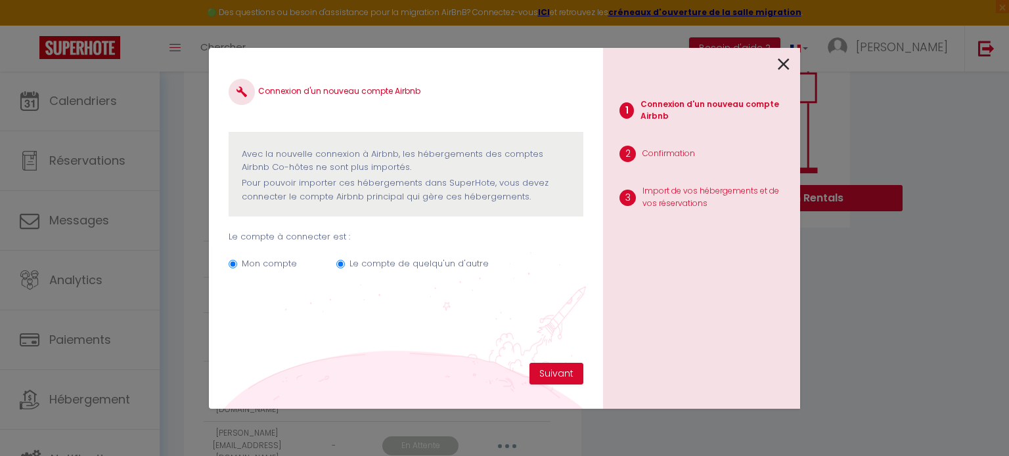
radio input "false"
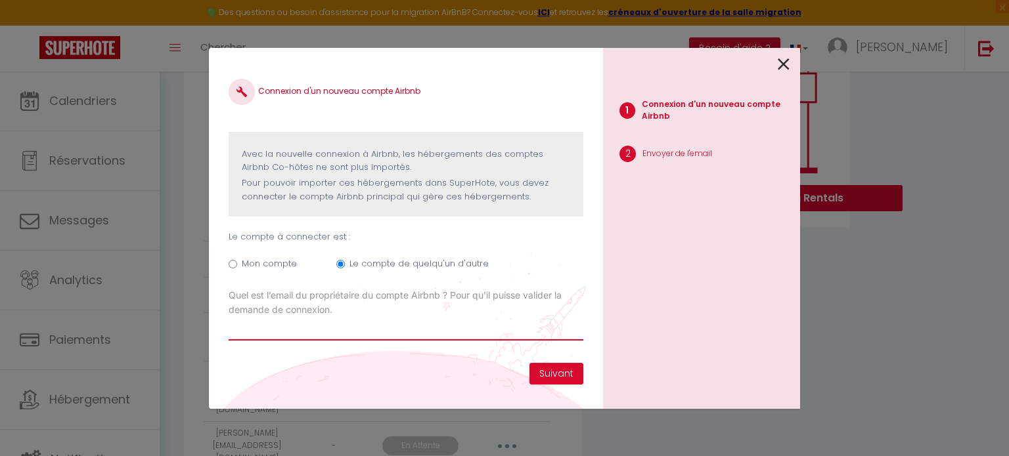
click at [315, 325] on input "Email connexion Airbnb" at bounding box center [406, 329] width 355 height 24
type input "[EMAIL_ADDRESS][DOMAIN_NAME]"
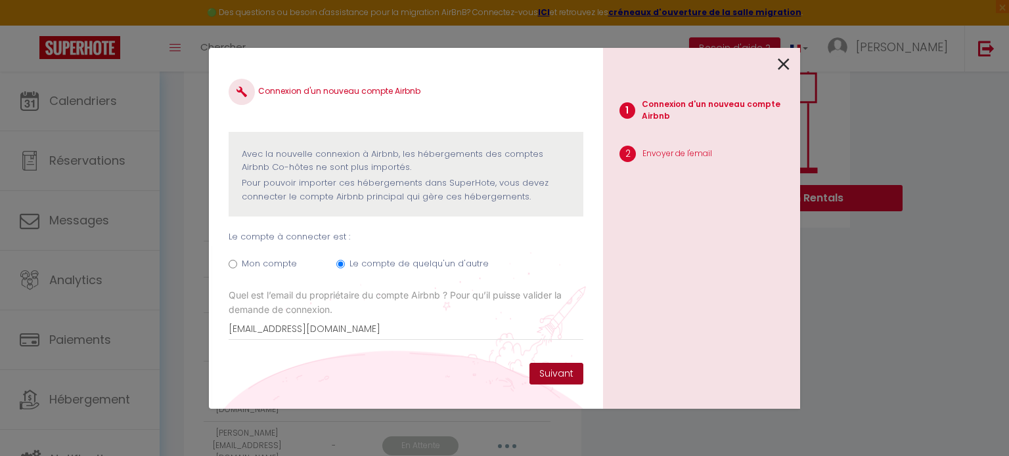
click at [552, 371] on button "Suivant" at bounding box center [556, 374] width 54 height 22
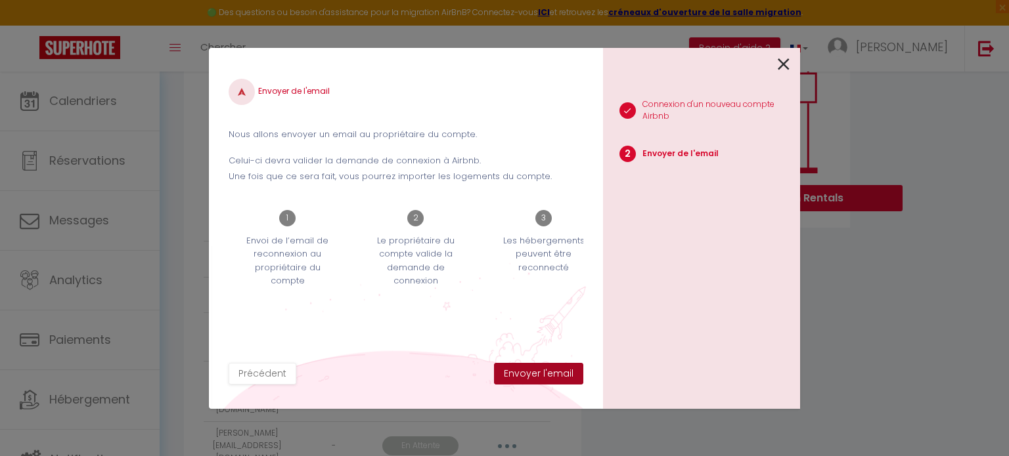
click at [552, 371] on button "Envoyer l'email" at bounding box center [538, 374] width 89 height 22
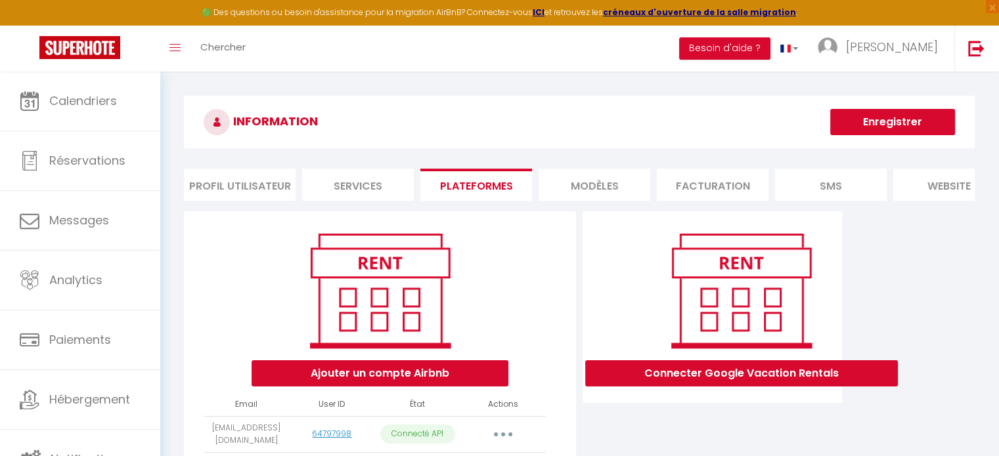
scroll to position [0, 0]
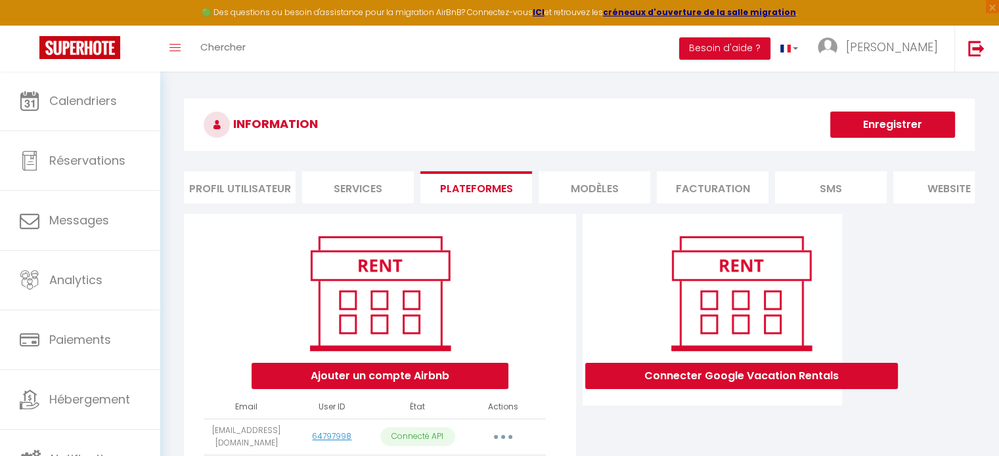
click at [919, 126] on button "Enregistrer" at bounding box center [892, 125] width 125 height 26
